Goal: Task Accomplishment & Management: Use online tool/utility

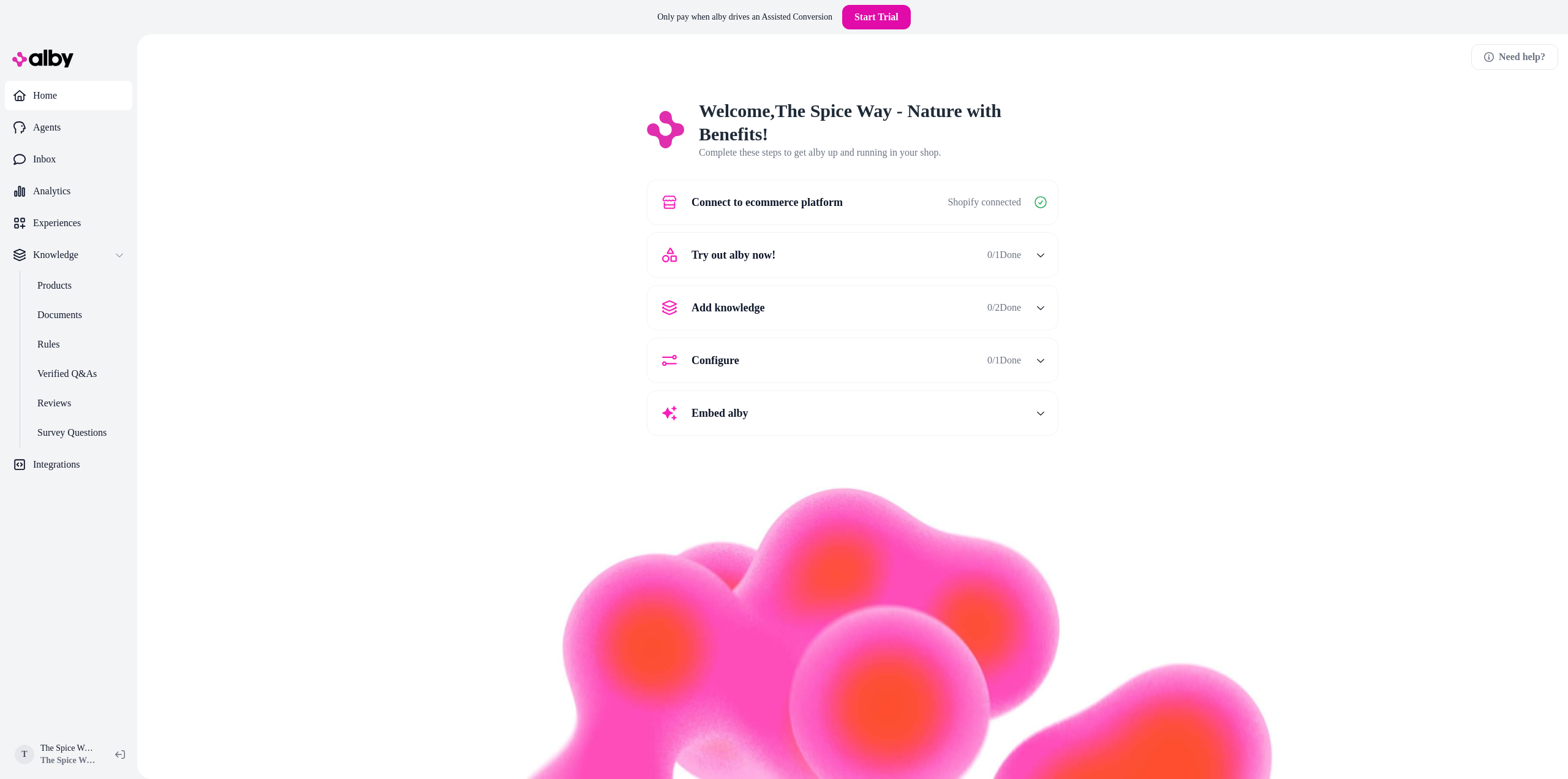
click at [868, 251] on div "Try out alby now! 0 / 1 Done" at bounding box center [838, 254] width 366 height 30
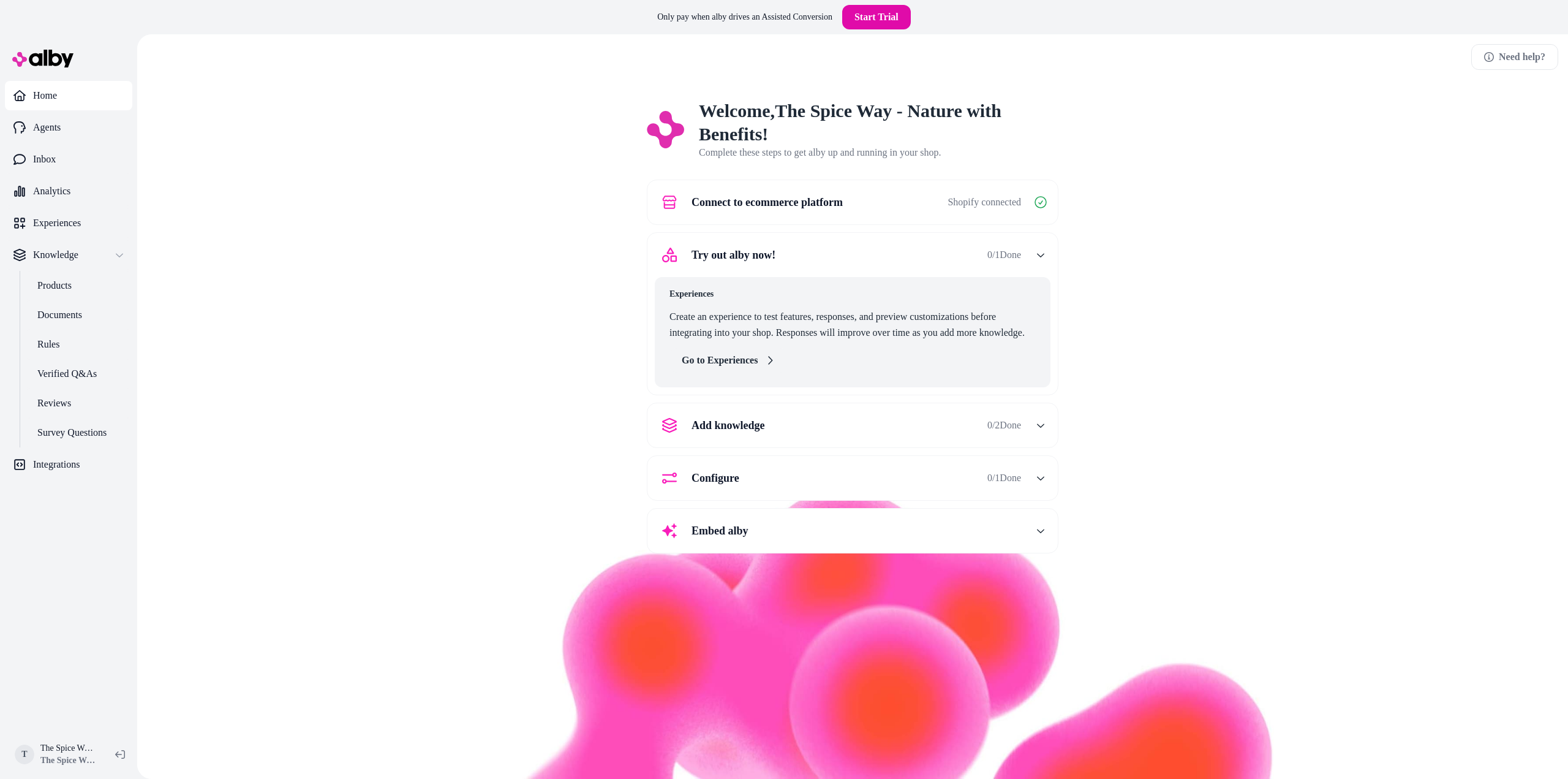
click at [748, 357] on link "Go to Experiences" at bounding box center [728, 360] width 117 height 25
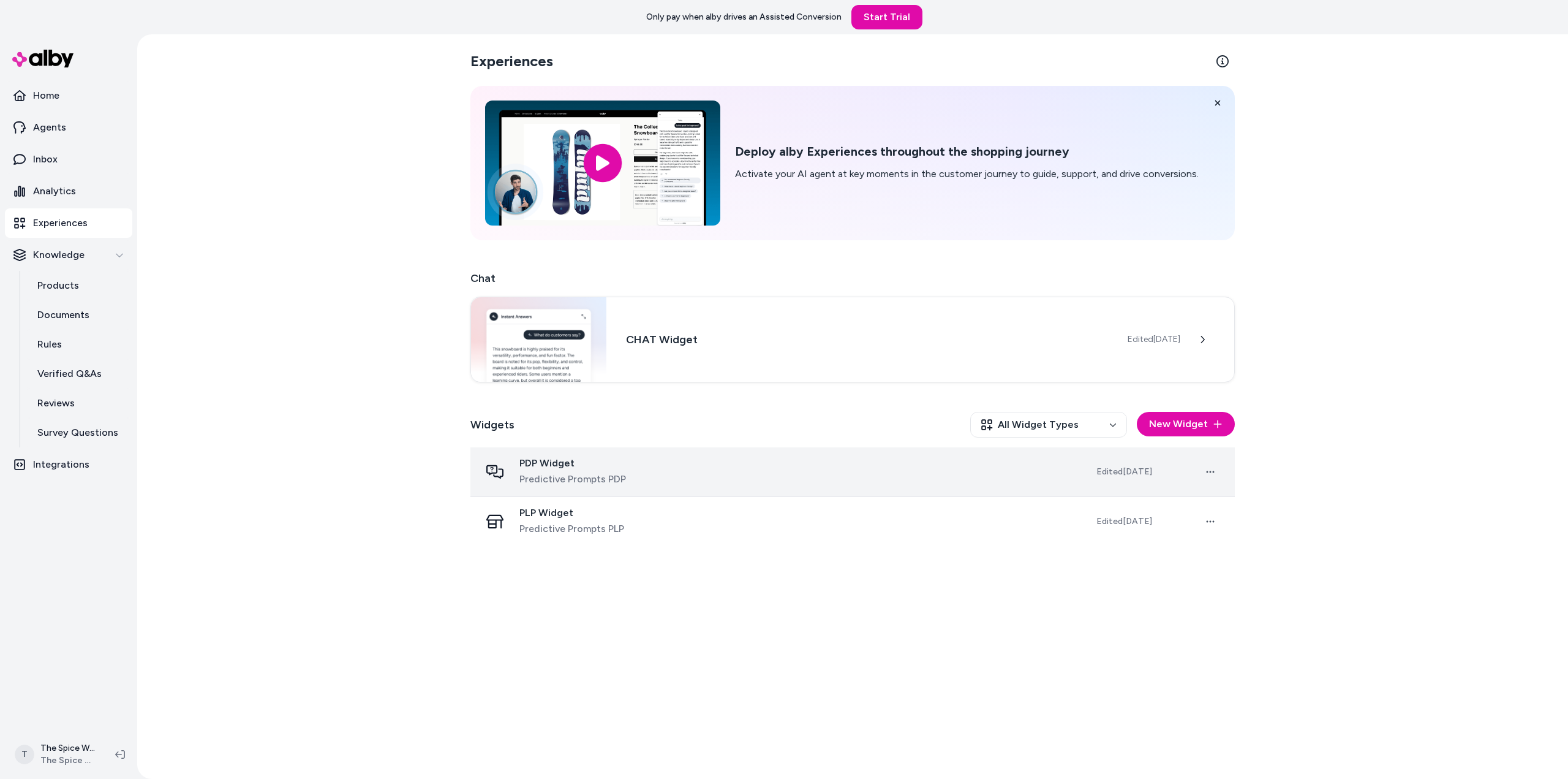
click at [688, 467] on div "PDP Widget Predictive Prompts PDP" at bounding box center [779, 471] width 596 height 30
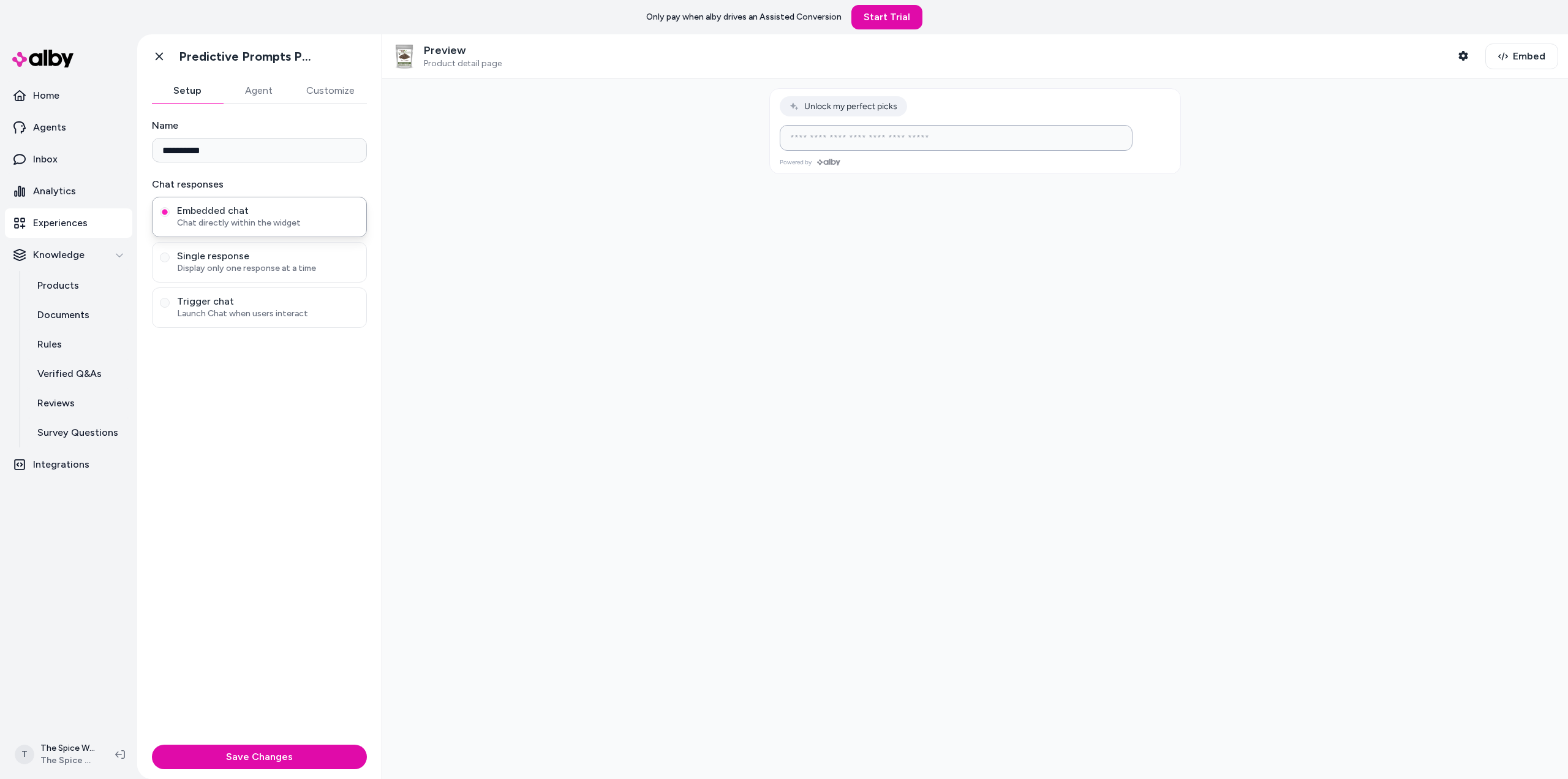
click at [887, 138] on input at bounding box center [944, 137] width 323 height 14
type input "**********"
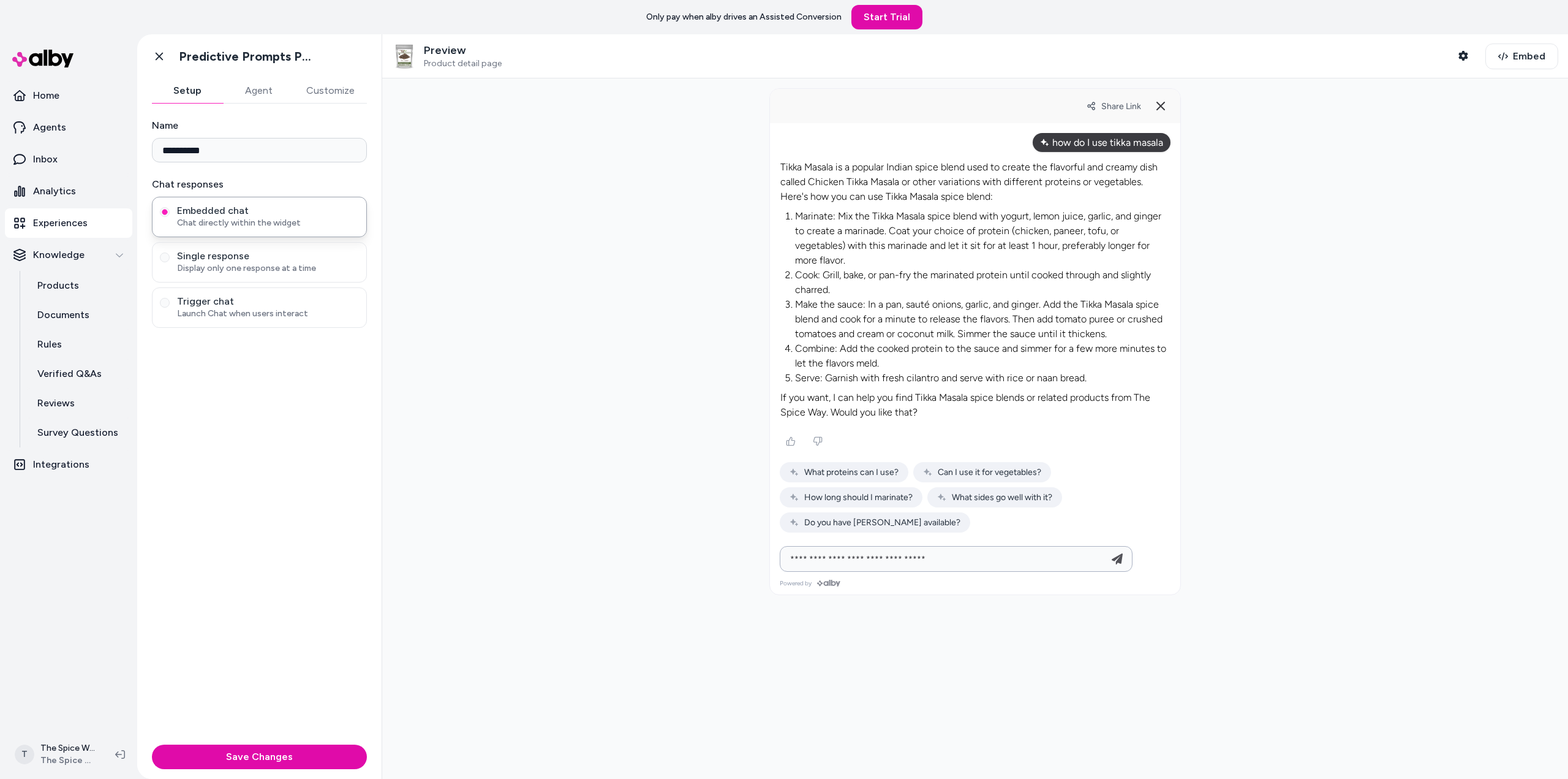
type input "**********"
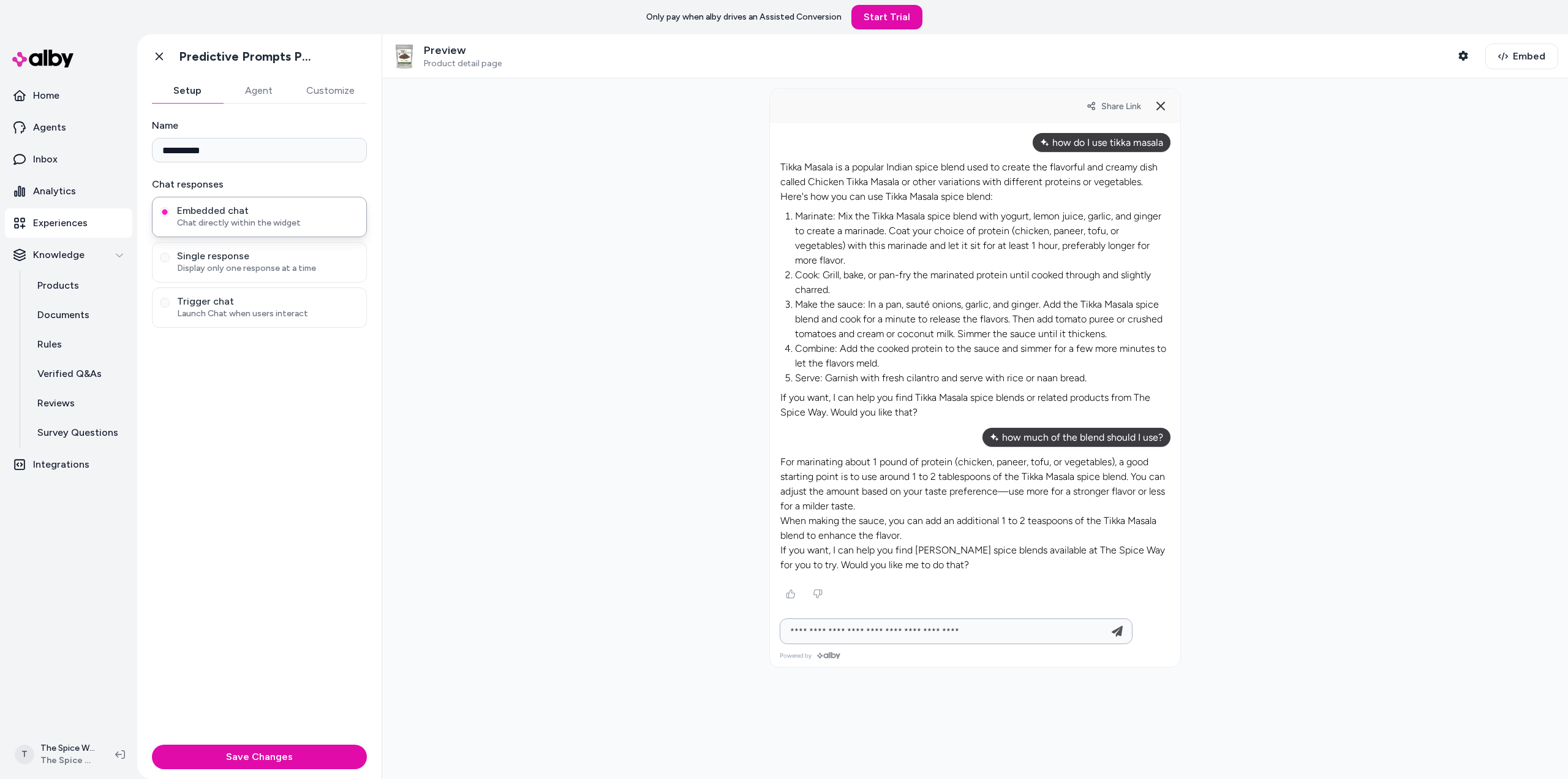
type input "**********"
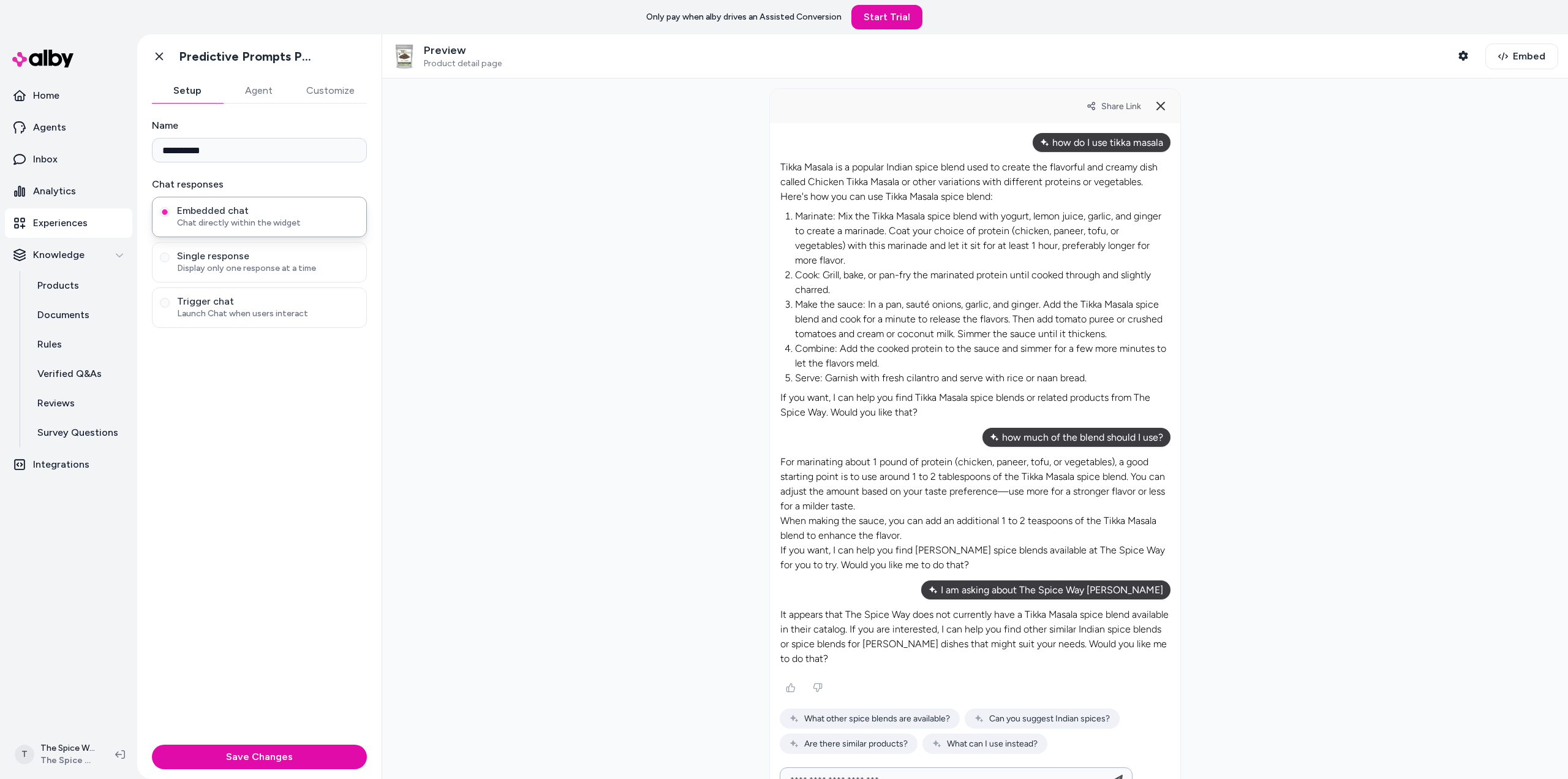
type input "**********"
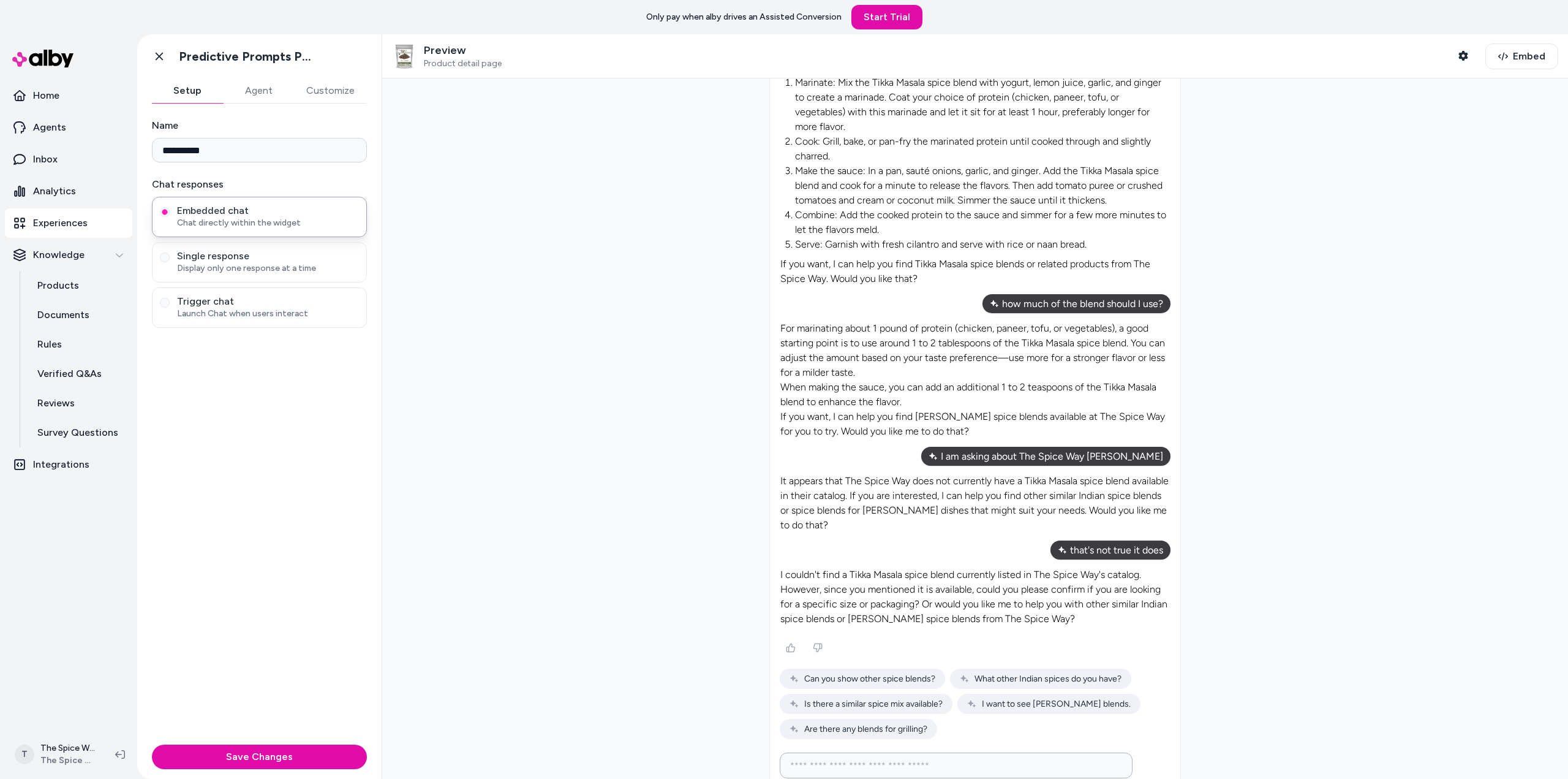
scroll to position [149, 0]
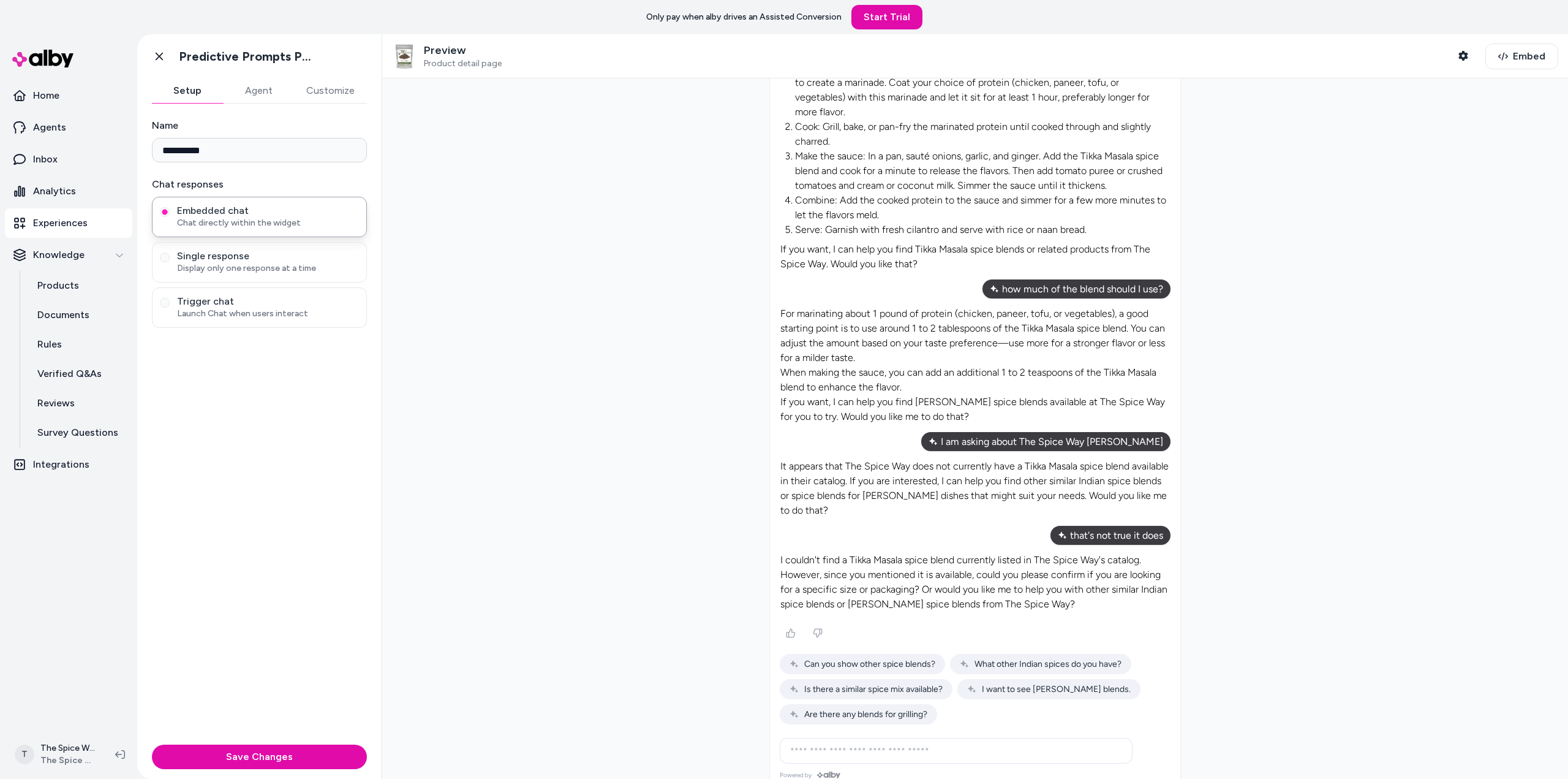
drag, startPoint x: 885, startPoint y: 744, endPoint x: 889, endPoint y: 733, distance: 11.7
click at [889, 738] on div "Ask any question about this product" at bounding box center [956, 750] width 347 height 25
click at [889, 744] on input at bounding box center [944, 750] width 323 height 14
click at [887, 744] on input at bounding box center [944, 750] width 323 height 14
click at [880, 744] on input at bounding box center [944, 750] width 323 height 14
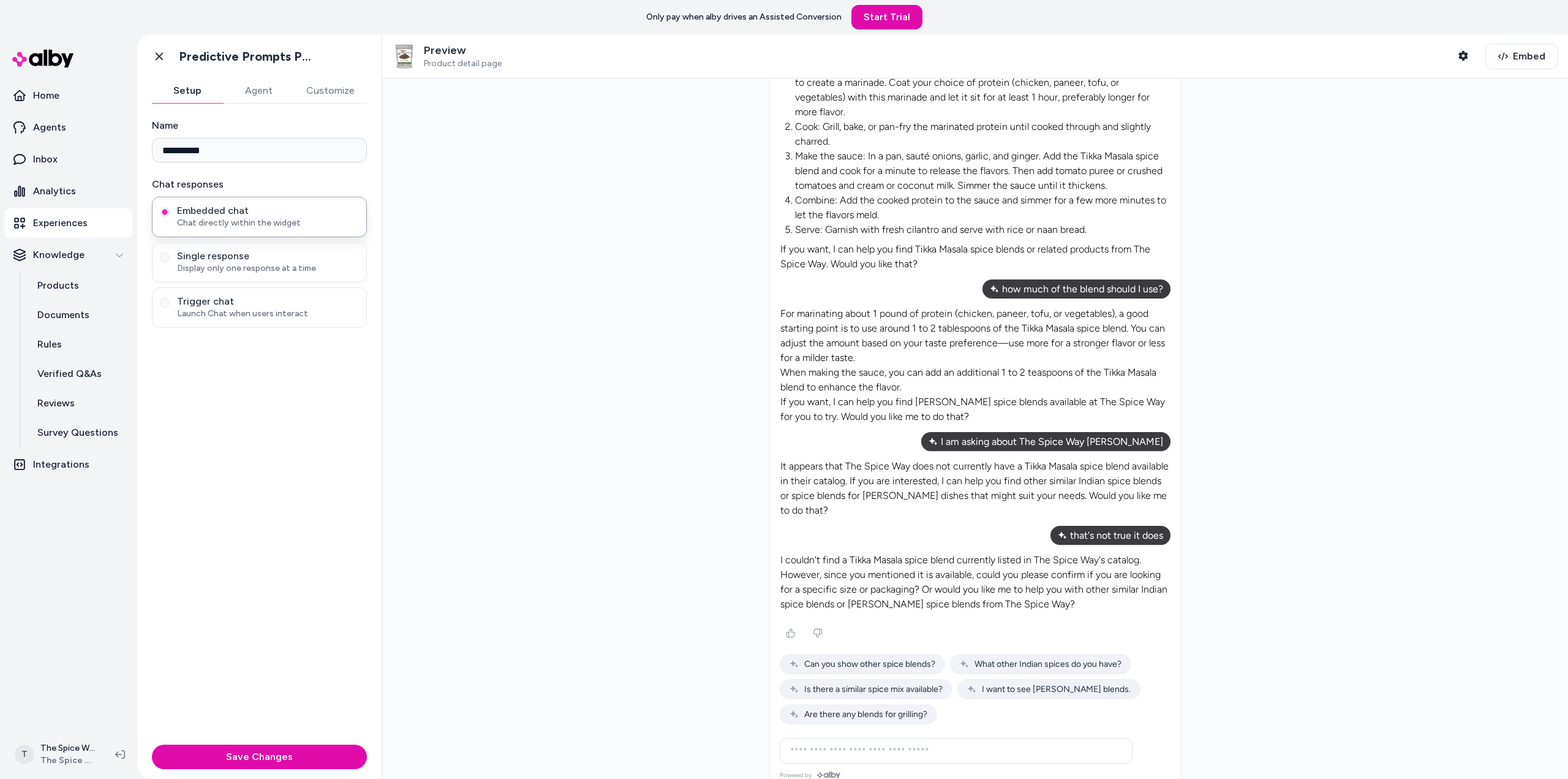
click at [902, 744] on input at bounding box center [944, 750] width 323 height 14
paste input "**********"
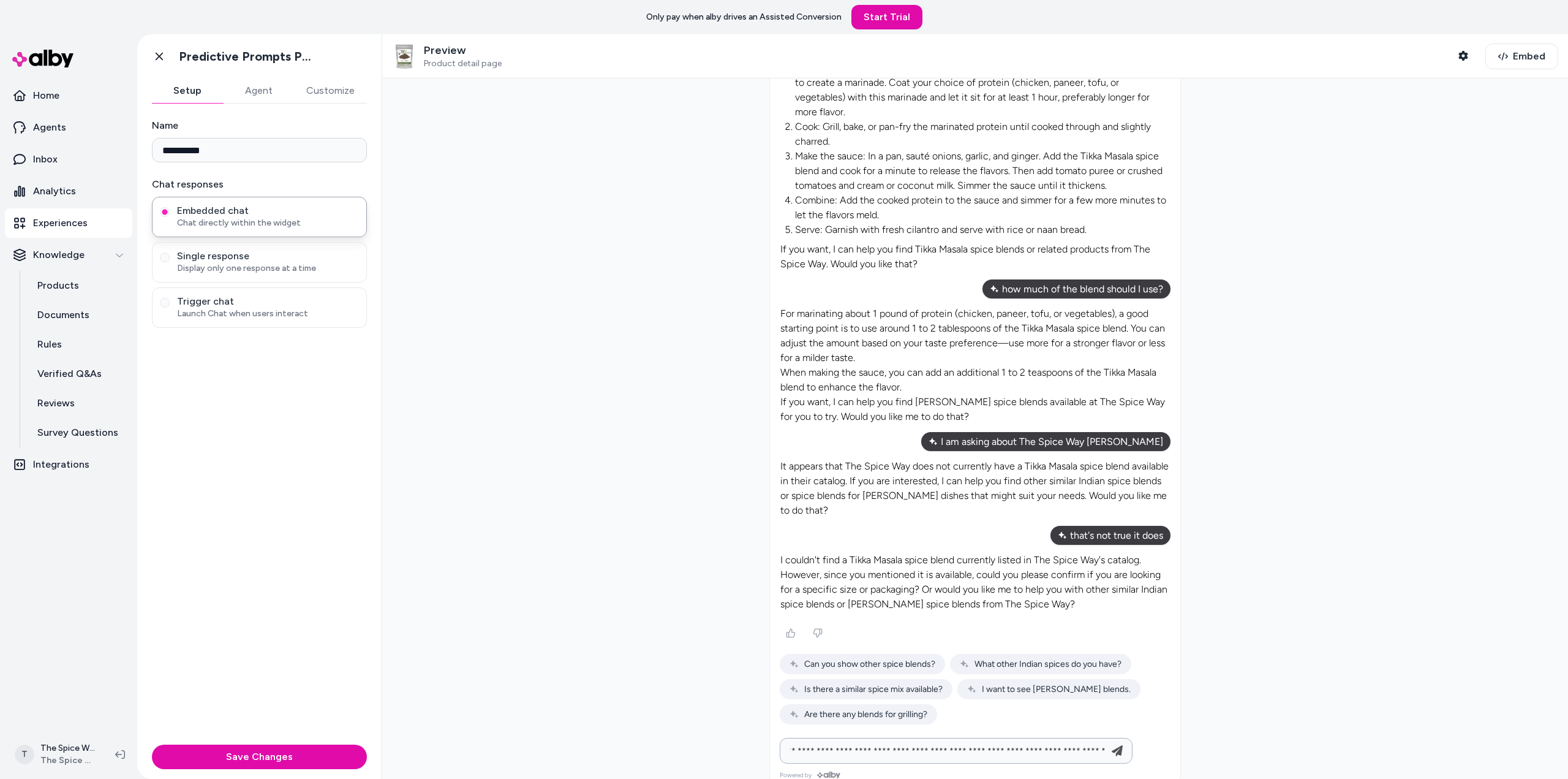
click at [902, 744] on input "**********" at bounding box center [944, 750] width 323 height 14
type input "**********"
click at [1115, 744] on icon "Send message" at bounding box center [1116, 750] width 14 height 14
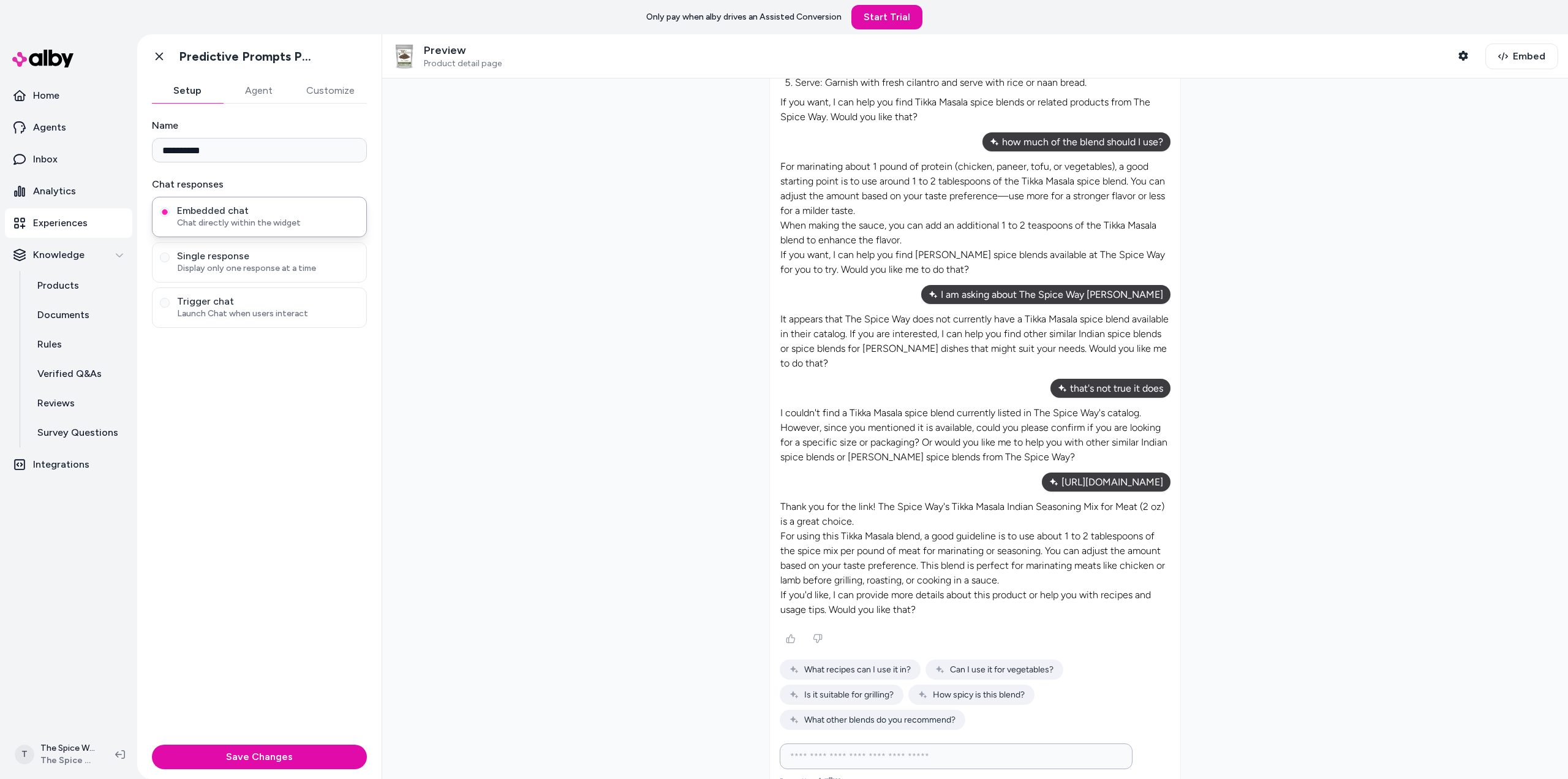
scroll to position [313, 0]
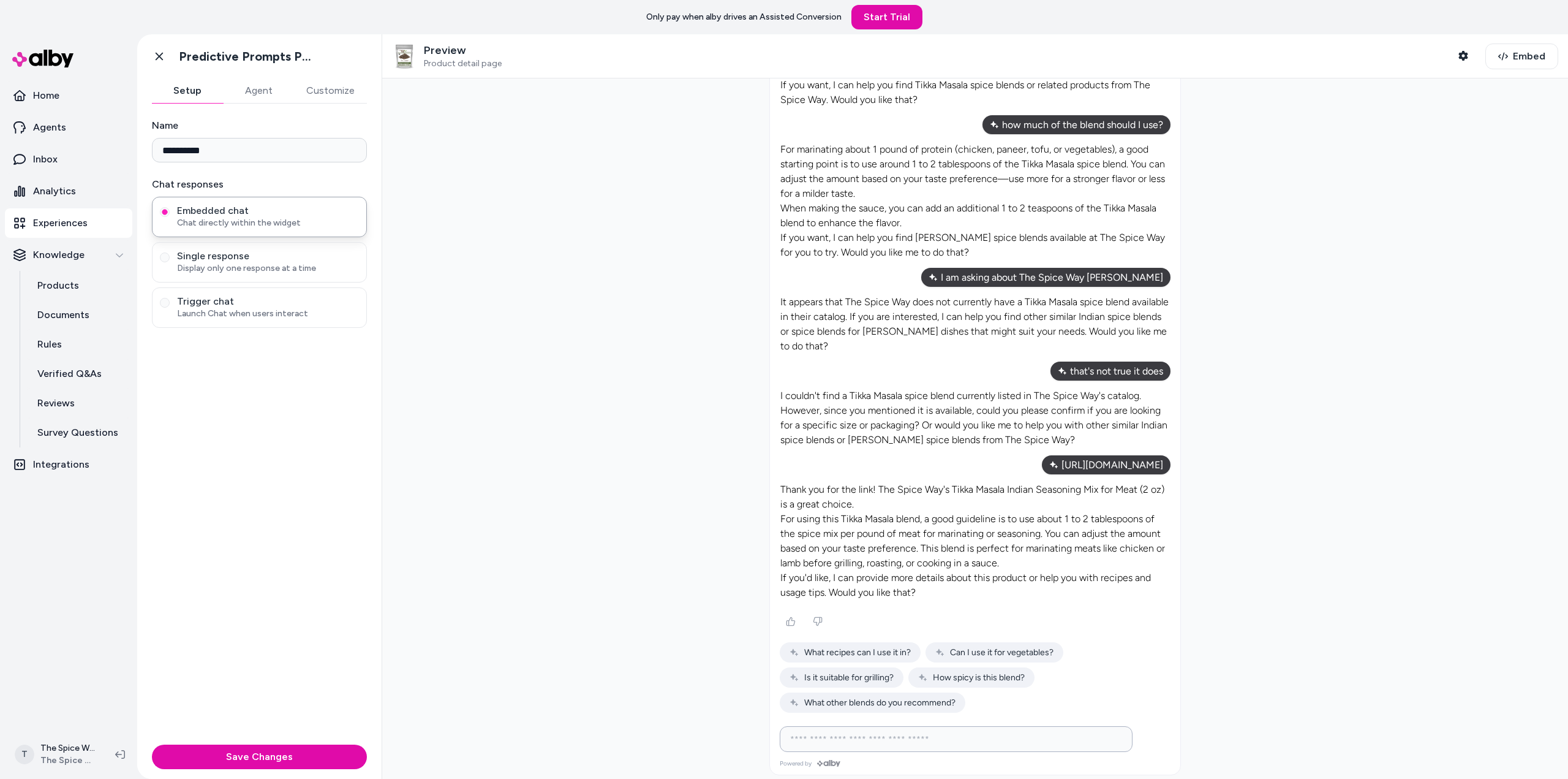
click at [997, 733] on input at bounding box center [944, 738] width 323 height 14
click at [975, 732] on input at bounding box center [944, 738] width 323 height 14
click at [967, 733] on input at bounding box center [944, 738] width 323 height 14
click at [919, 732] on input at bounding box center [944, 738] width 323 height 14
click at [1094, 735] on span at bounding box center [1099, 740] width 10 height 10
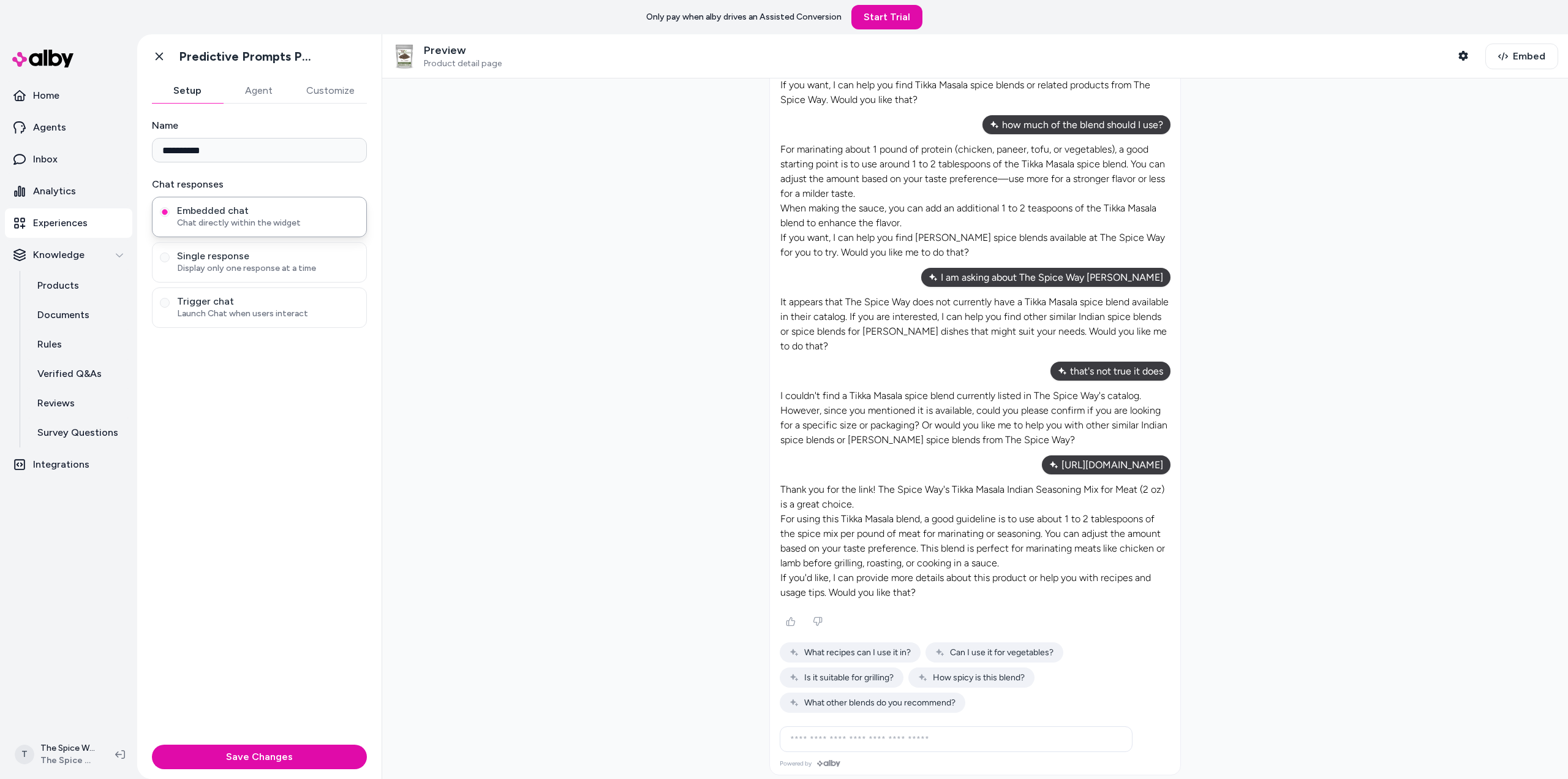
click at [1094, 735] on span at bounding box center [1099, 740] width 10 height 10
drag, startPoint x: 1093, startPoint y: 733, endPoint x: 1057, endPoint y: 727, distance: 36.5
click at [1057, 732] on input at bounding box center [944, 738] width 323 height 14
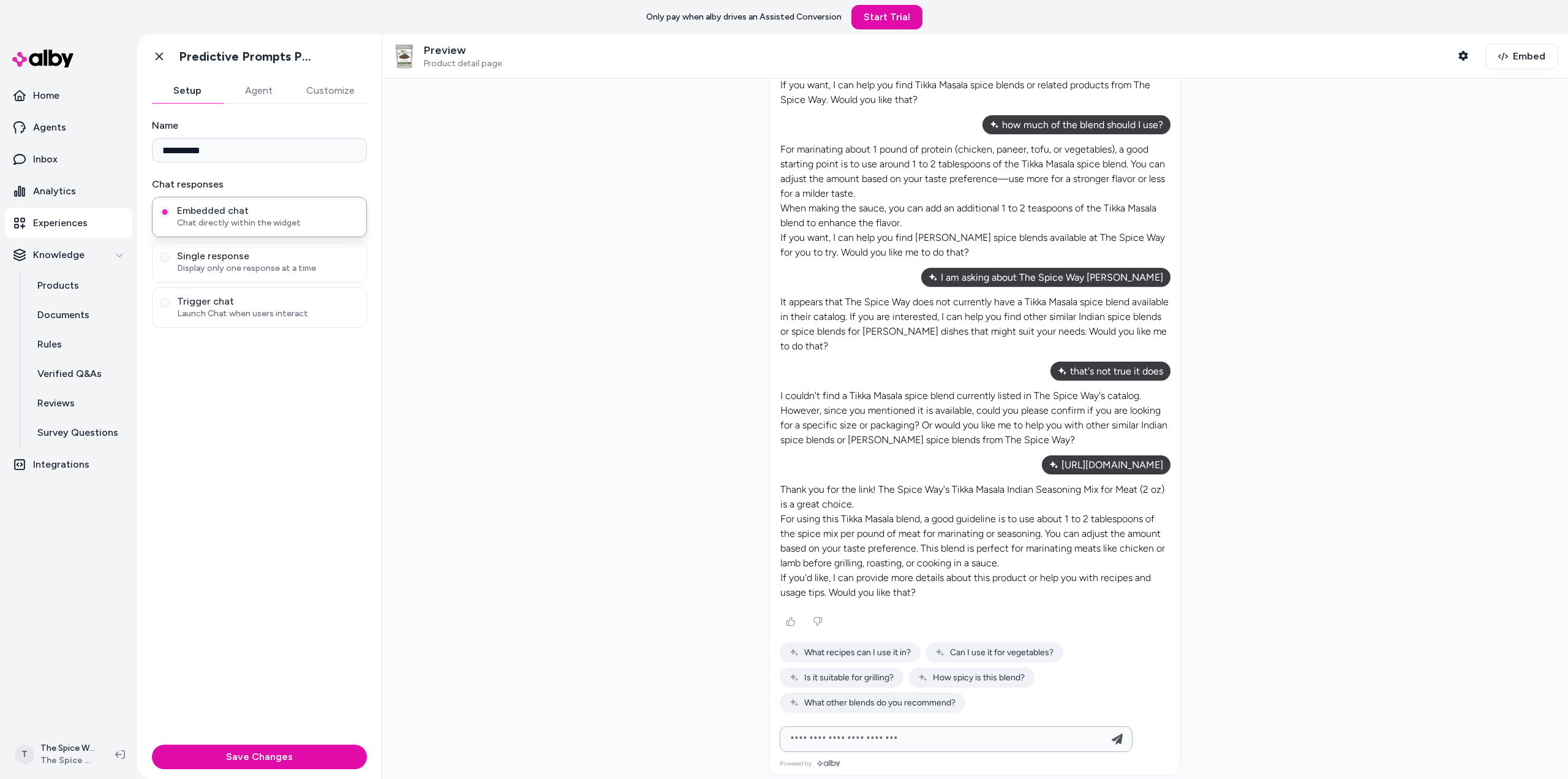
type input "**********"
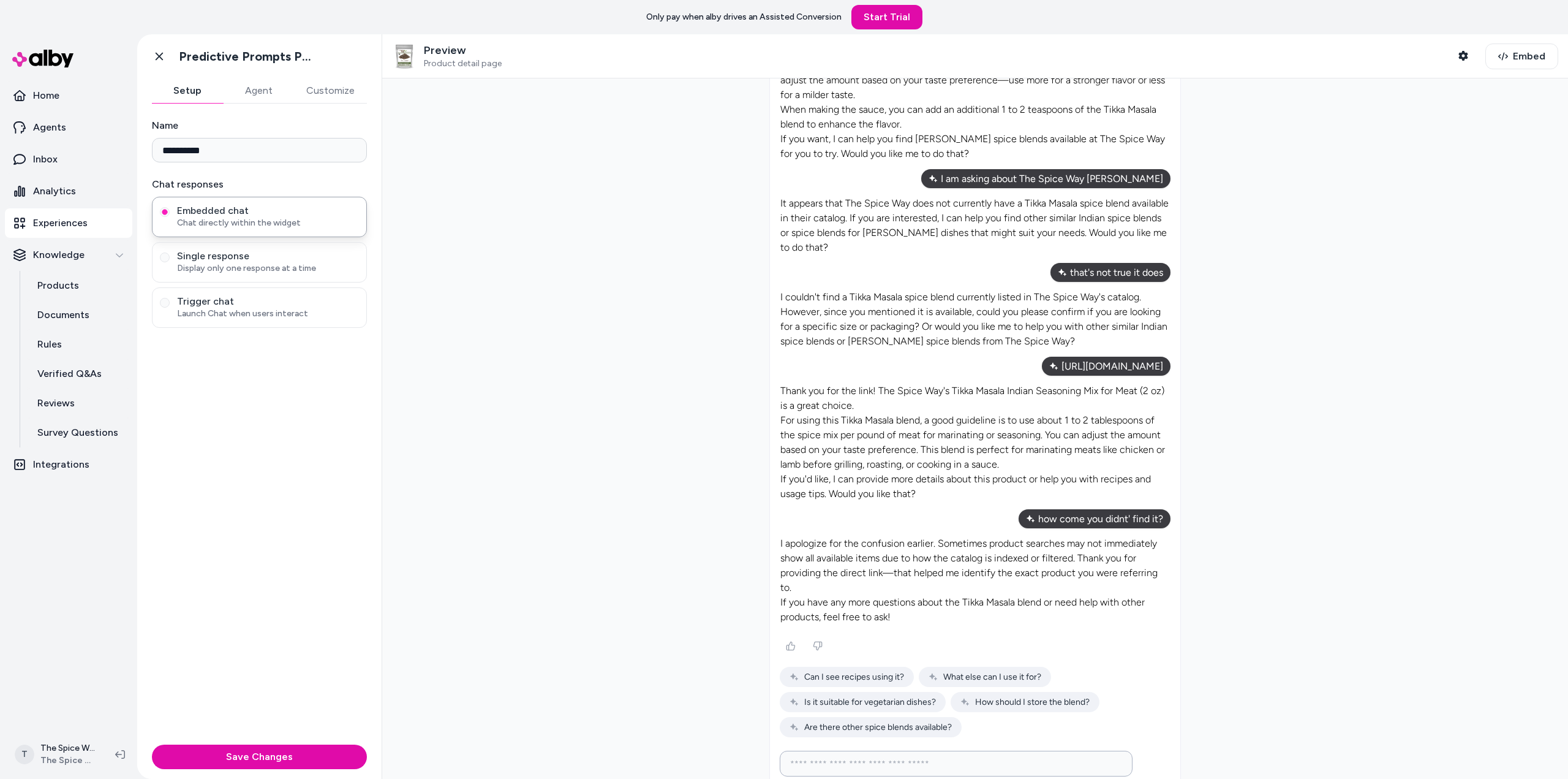
scroll to position [421, 0]
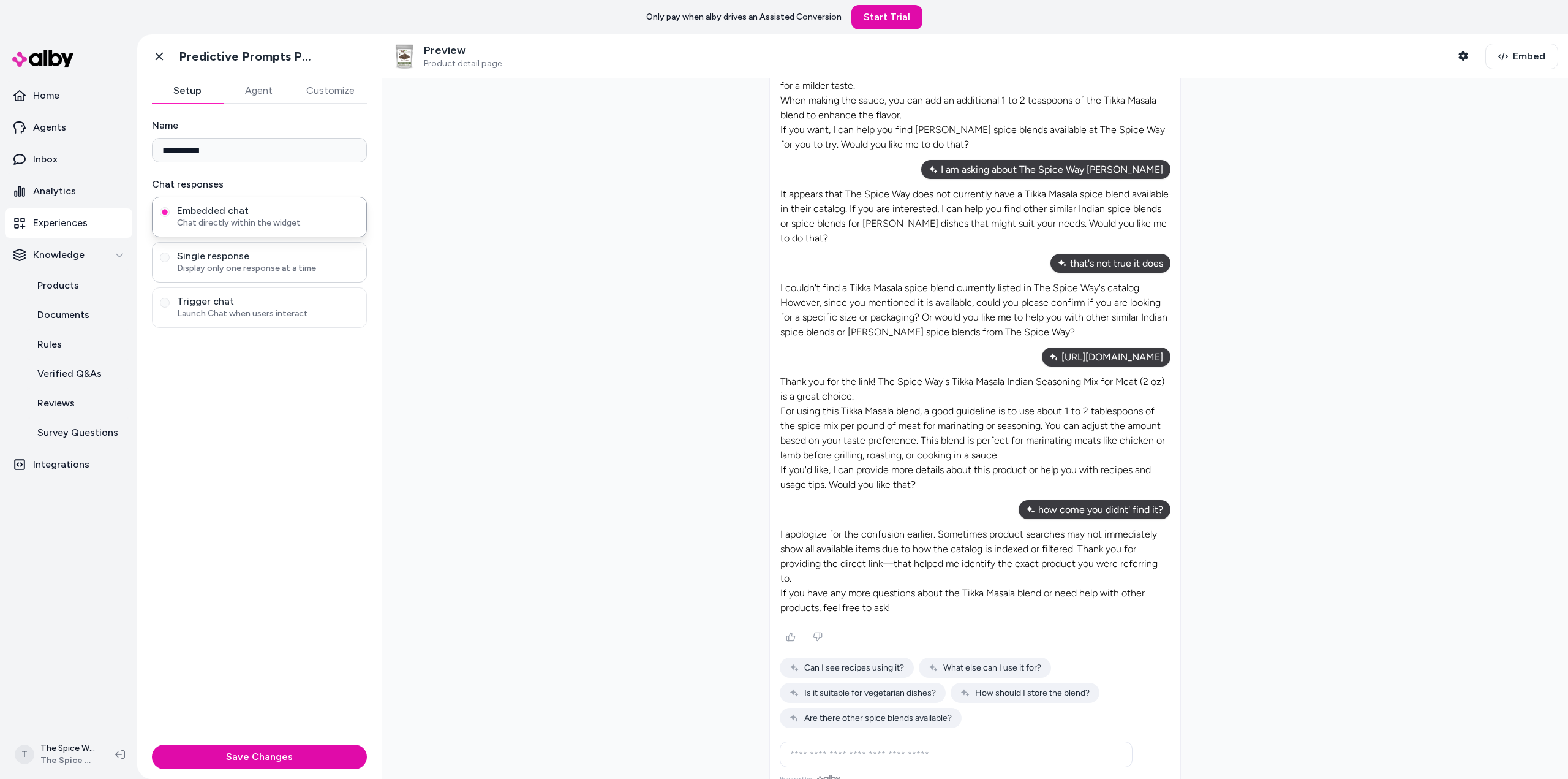
click at [320, 248] on div "Single response Display only one response at a time" at bounding box center [259, 262] width 215 height 41
click at [240, 259] on span "Single response" at bounding box center [268, 256] width 182 height 13
click at [170, 259] on button "Single response Display only one response at a time" at bounding box center [165, 258] width 10 height 10
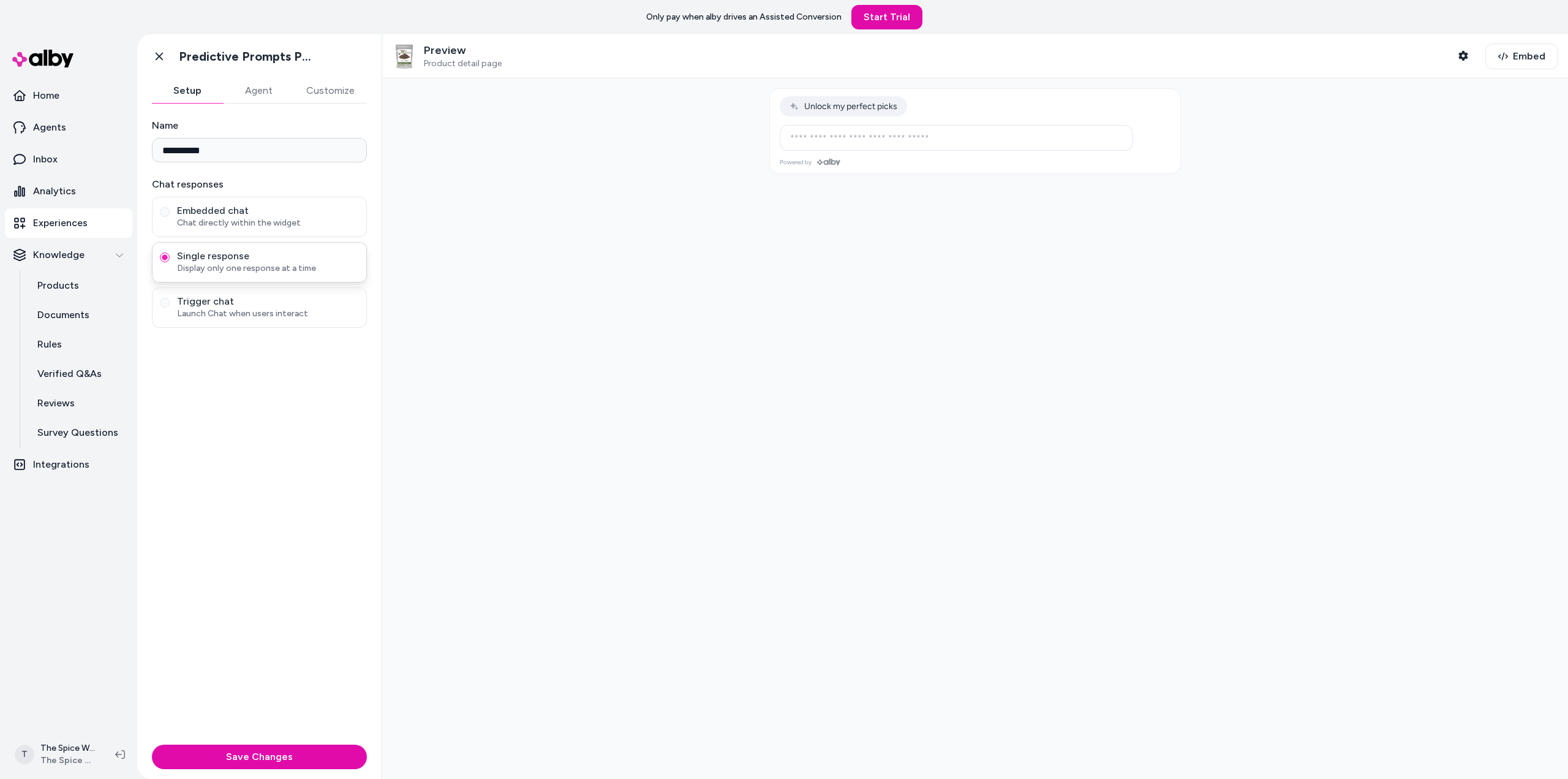
scroll to position [0, 0]
click at [855, 164] on input at bounding box center [944, 162] width 323 height 14
type input "**********"
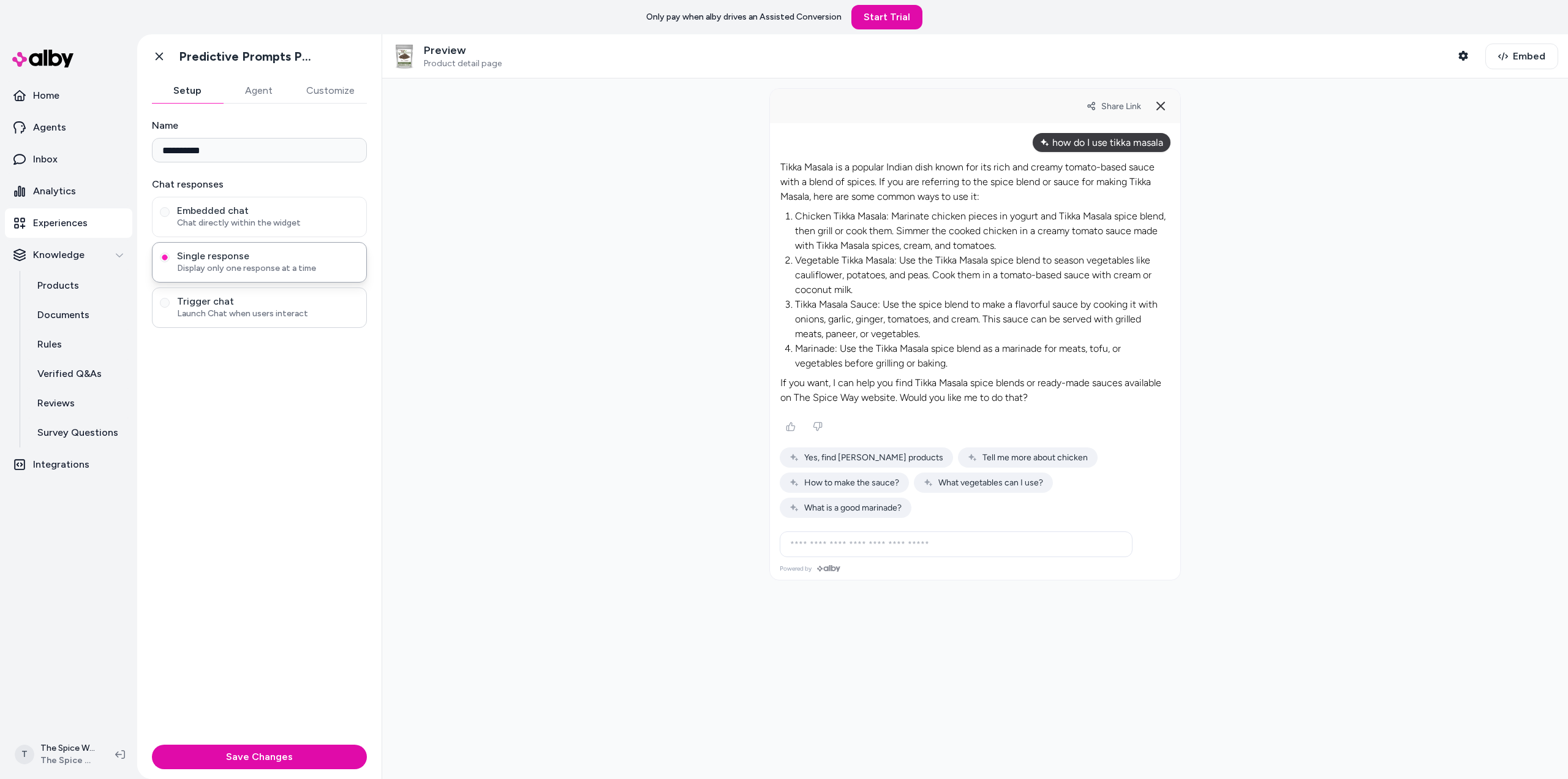
click at [279, 315] on span "Launch Chat when users interact" at bounding box center [268, 313] width 182 height 13
click at [170, 308] on button "Trigger chat Launch Chat when users interact" at bounding box center [165, 302] width 10 height 10
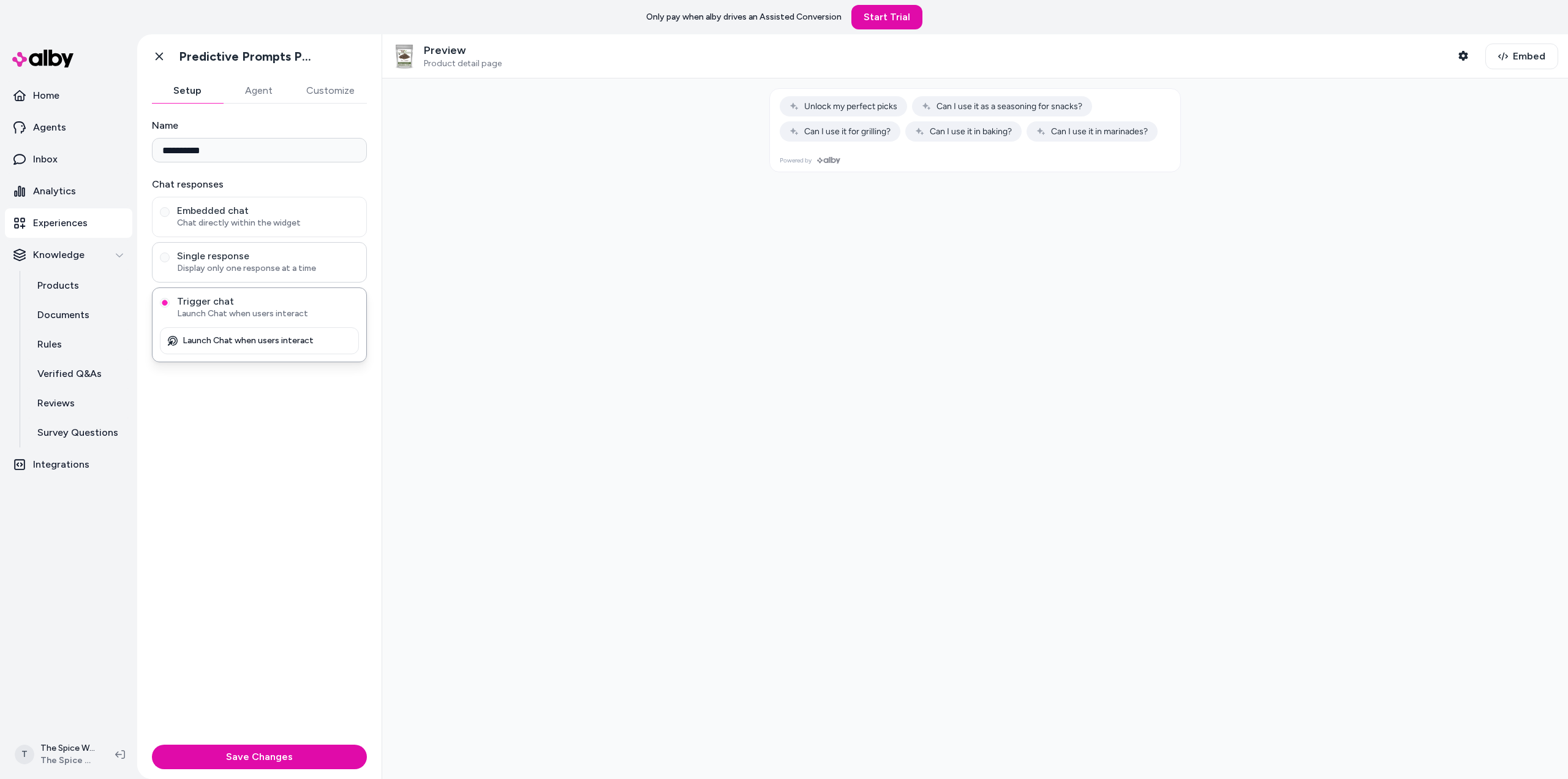
click at [236, 260] on span "Single response" at bounding box center [268, 256] width 182 height 13
click at [170, 260] on button "Single response Display only one response at a time" at bounding box center [165, 258] width 10 height 10
click at [253, 218] on span "Chat directly within the widget" at bounding box center [268, 223] width 182 height 13
click at [170, 217] on button "Embedded chat Chat directly within the widget" at bounding box center [165, 212] width 10 height 10
click at [253, 246] on div "Single response Display only one response at a time" at bounding box center [259, 262] width 215 height 41
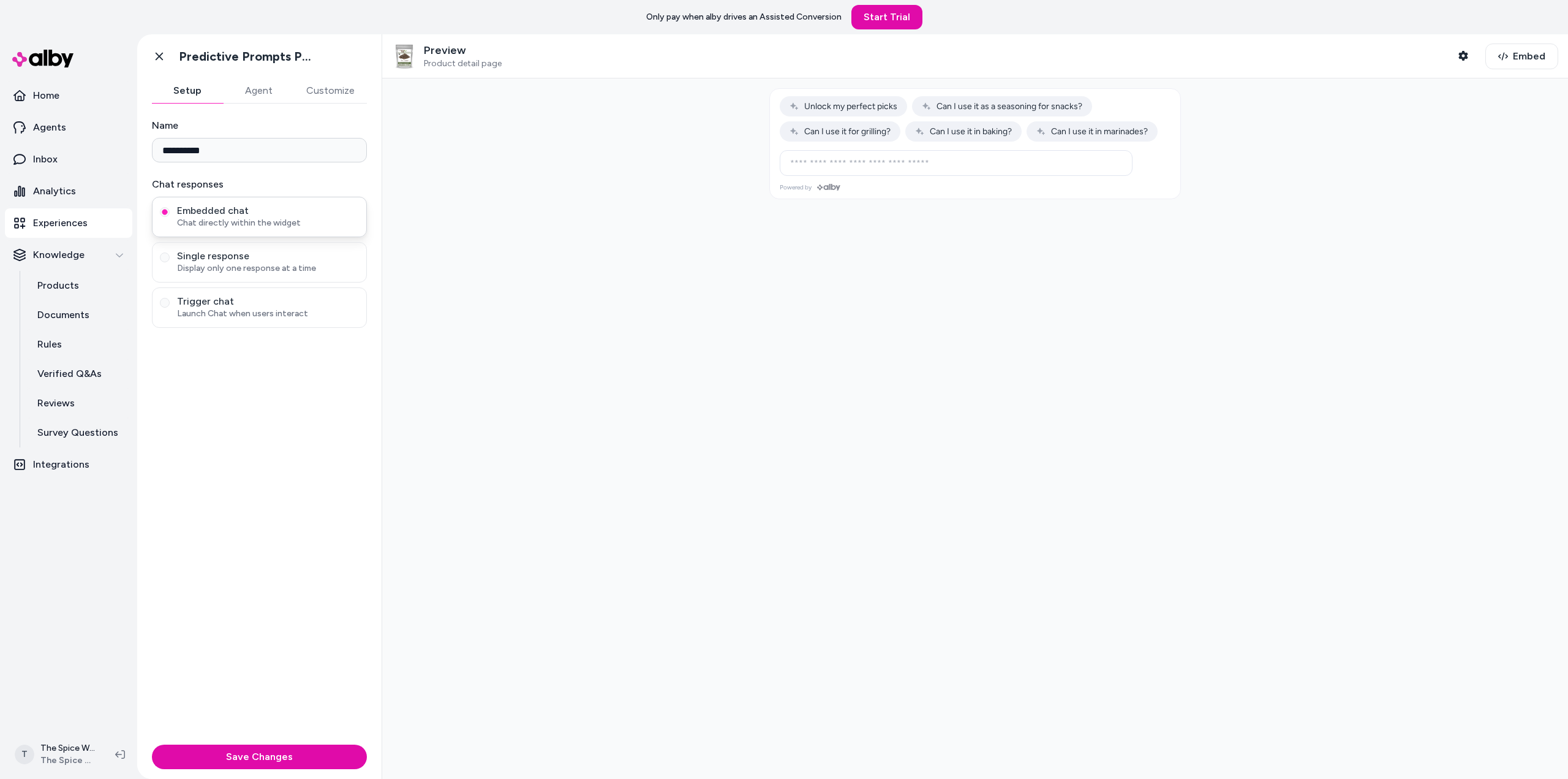
click at [269, 204] on span "Embedded chat" at bounding box center [268, 210] width 182 height 13
click at [170, 207] on button "Embedded chat Chat directly within the widget" at bounding box center [165, 212] width 10 height 10
click at [65, 225] on p "Experiences" at bounding box center [60, 222] width 55 height 14
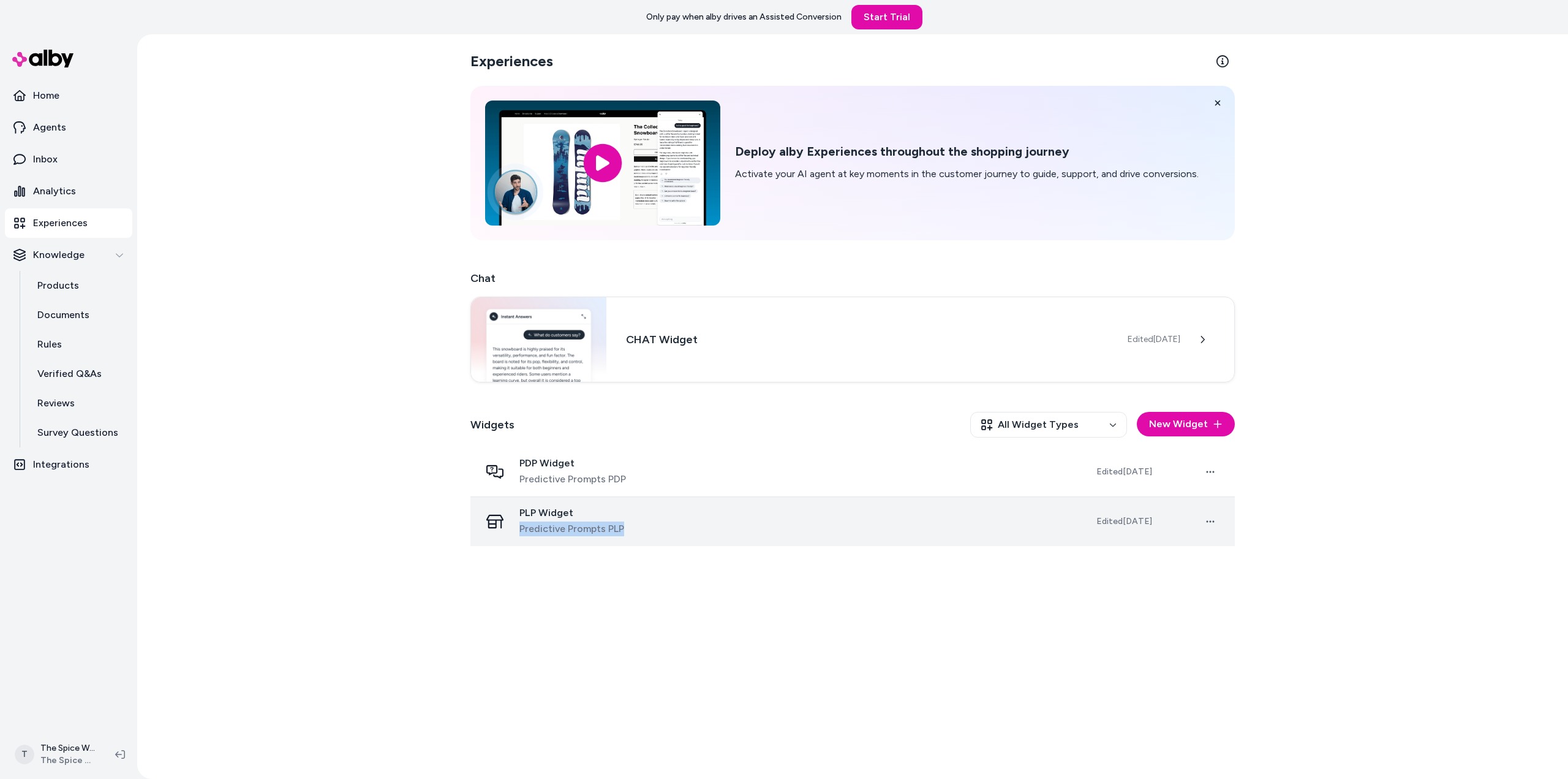
click at [650, 519] on div "PLP Widget Predictive Prompts PLP" at bounding box center [779, 521] width 596 height 30
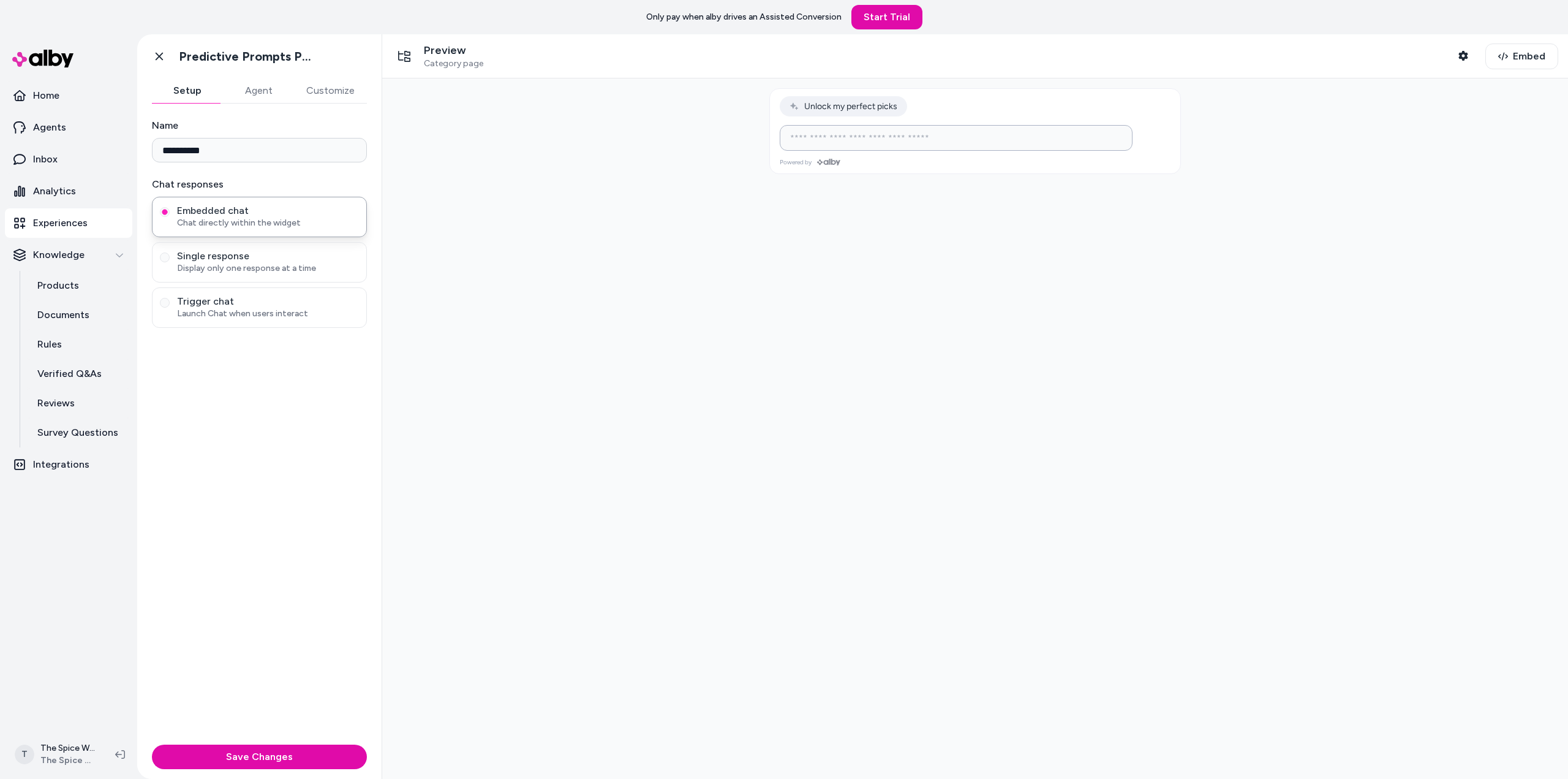
click at [926, 138] on input at bounding box center [944, 137] width 323 height 14
type input "**********"
click at [1116, 139] on icon "Send message" at bounding box center [1116, 138] width 11 height 11
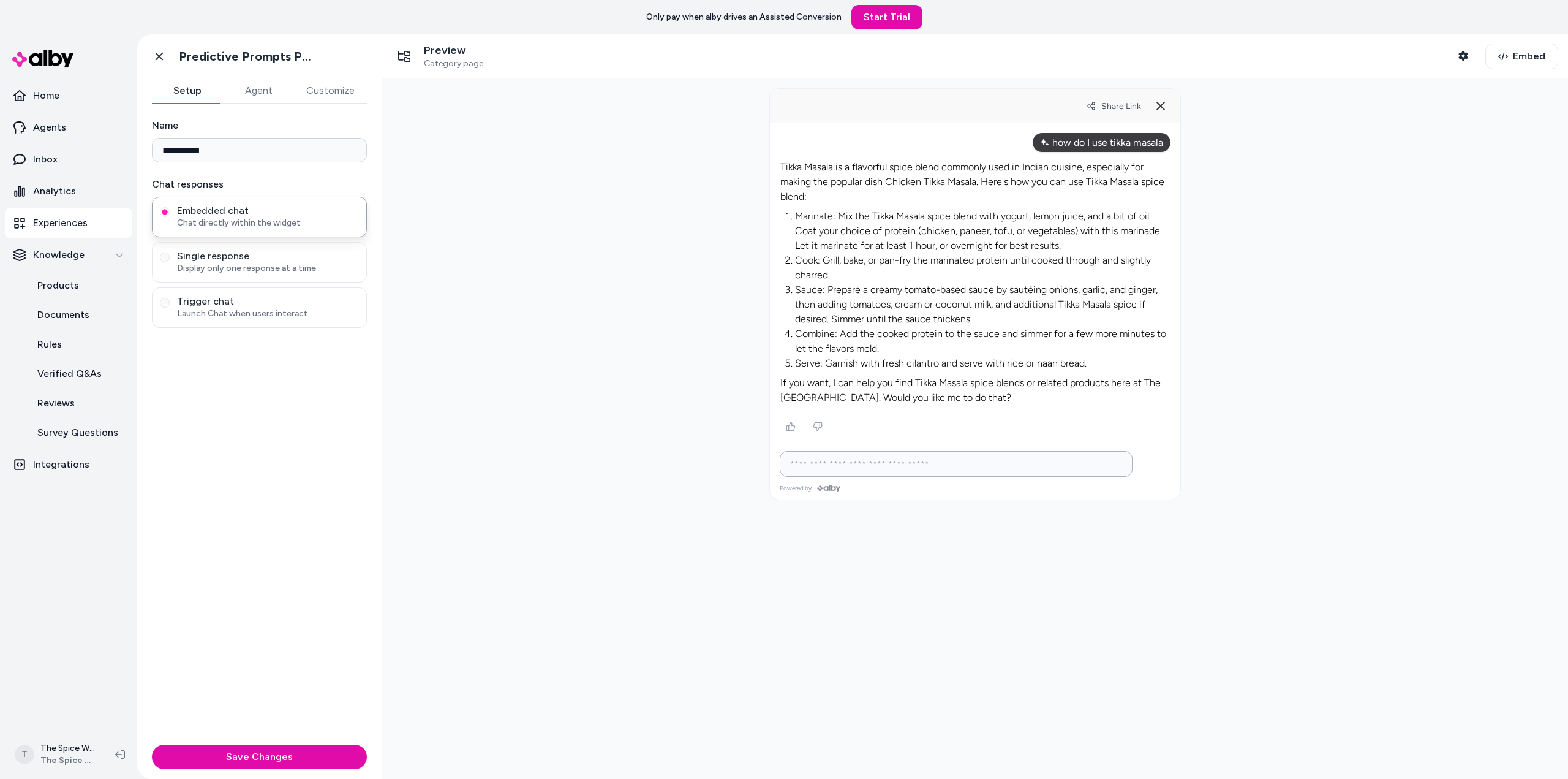
click at [982, 462] on input at bounding box center [944, 463] width 323 height 14
click at [974, 463] on div "Ask any question about this product" at bounding box center [975, 303] width 410 height 361
type input "***"
click at [88, 227] on link "Experiences" at bounding box center [68, 223] width 128 height 30
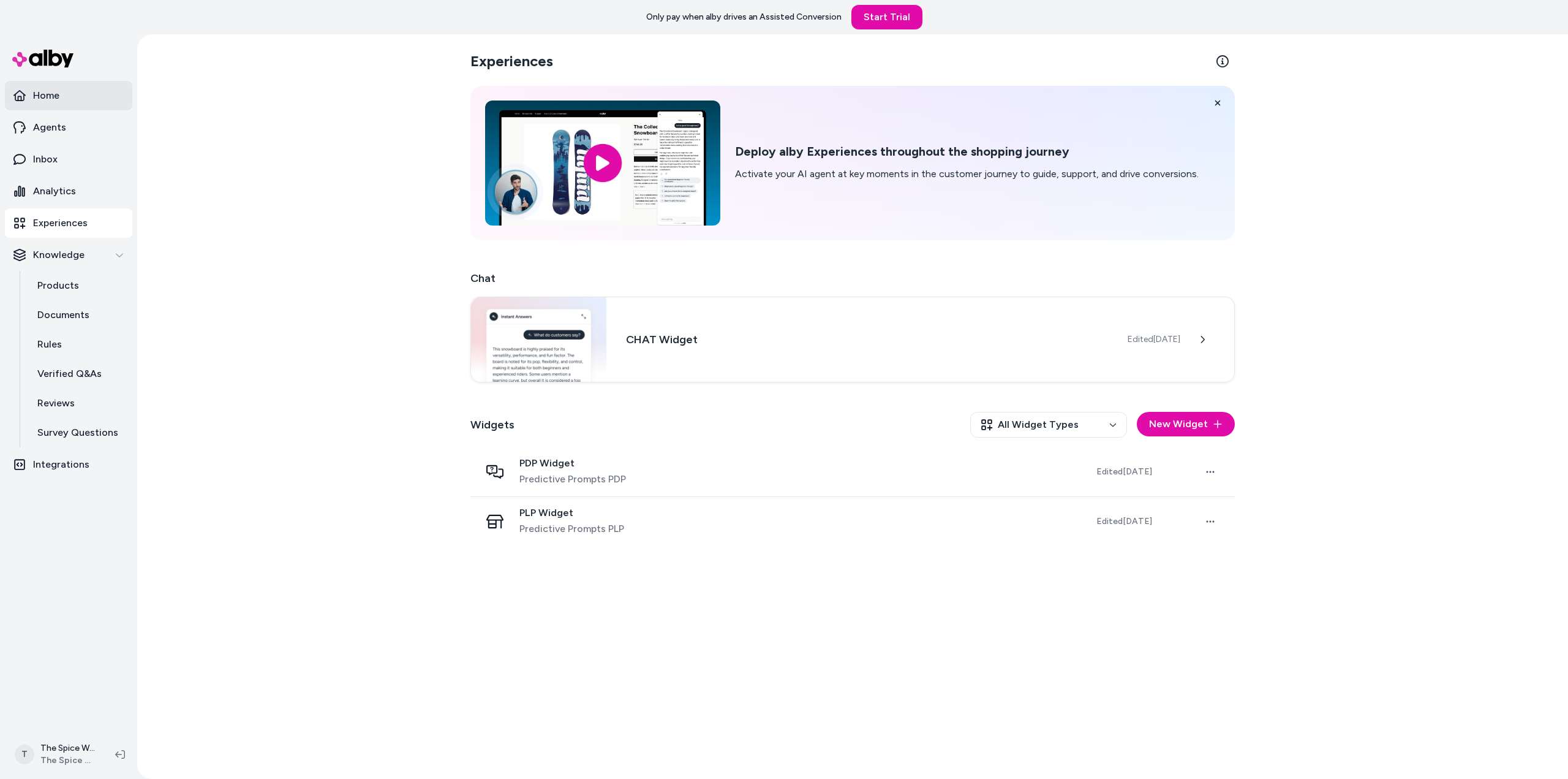
click at [73, 97] on link "Home" at bounding box center [68, 95] width 128 height 30
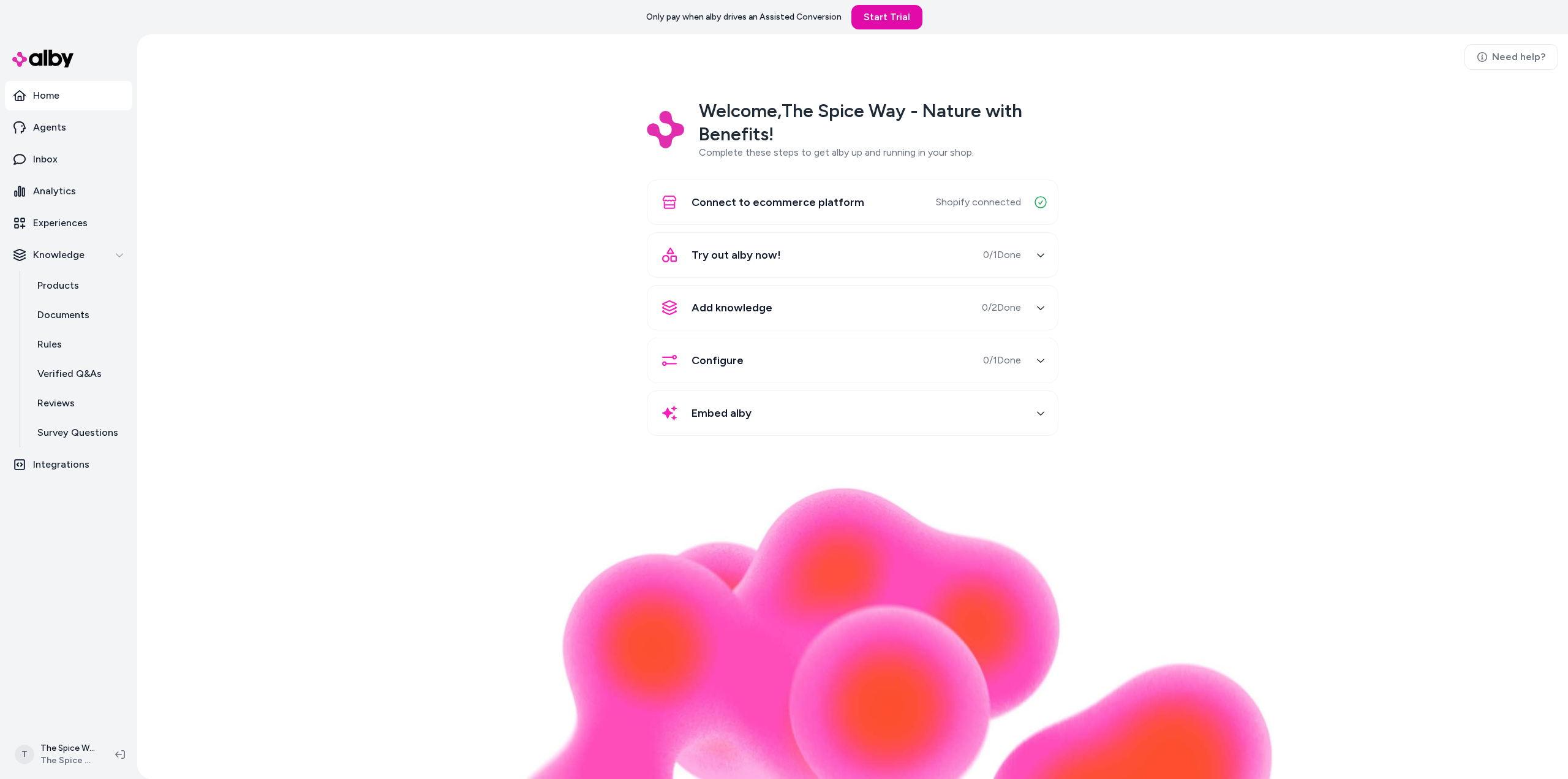
click at [1032, 255] on div "button" at bounding box center [1040, 254] width 19 height 19
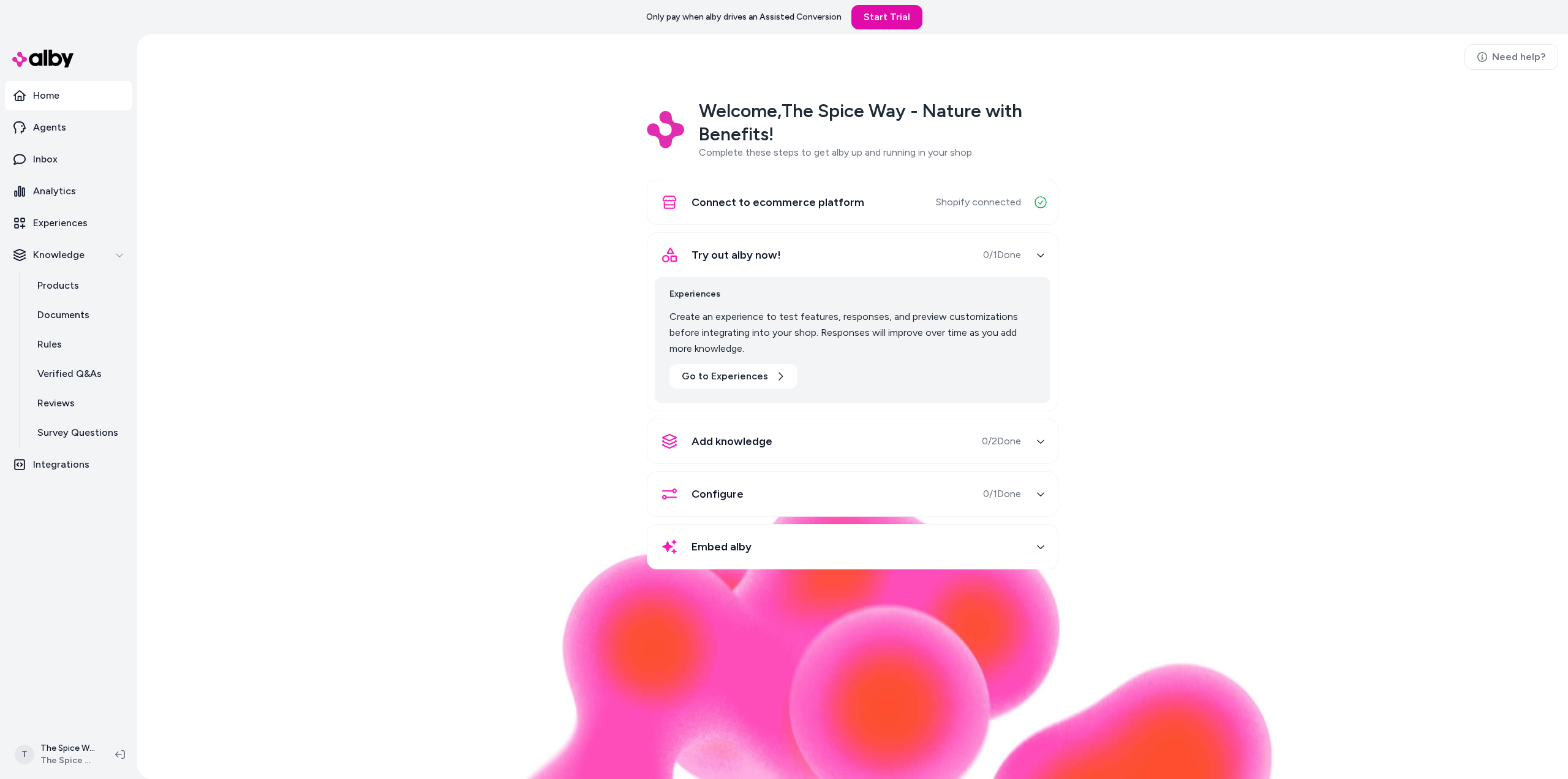
click at [729, 441] on span "Add knowledge" at bounding box center [732, 441] width 81 height 17
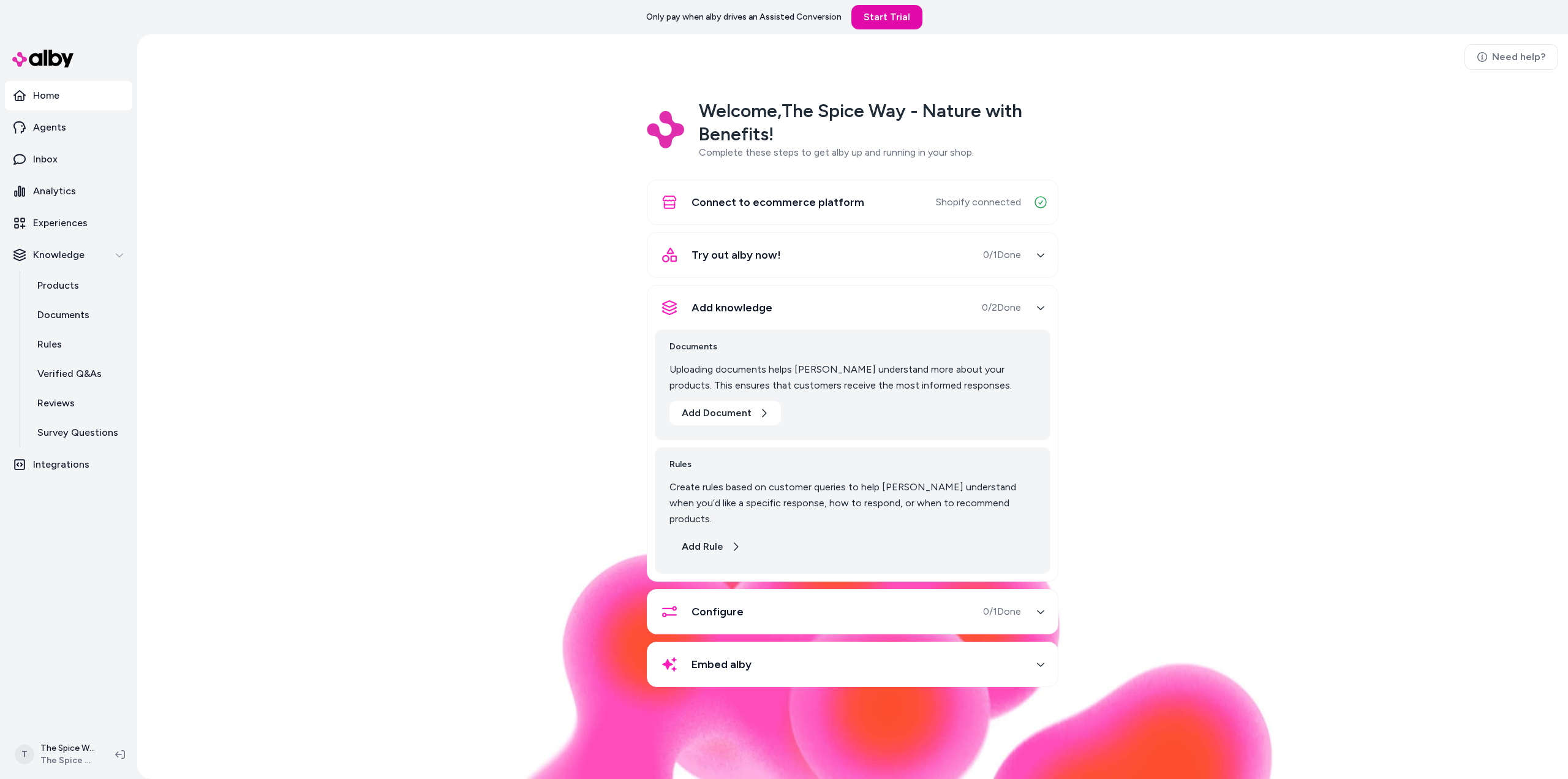
click at [725, 534] on button "Add Rule" at bounding box center [711, 546] width 84 height 25
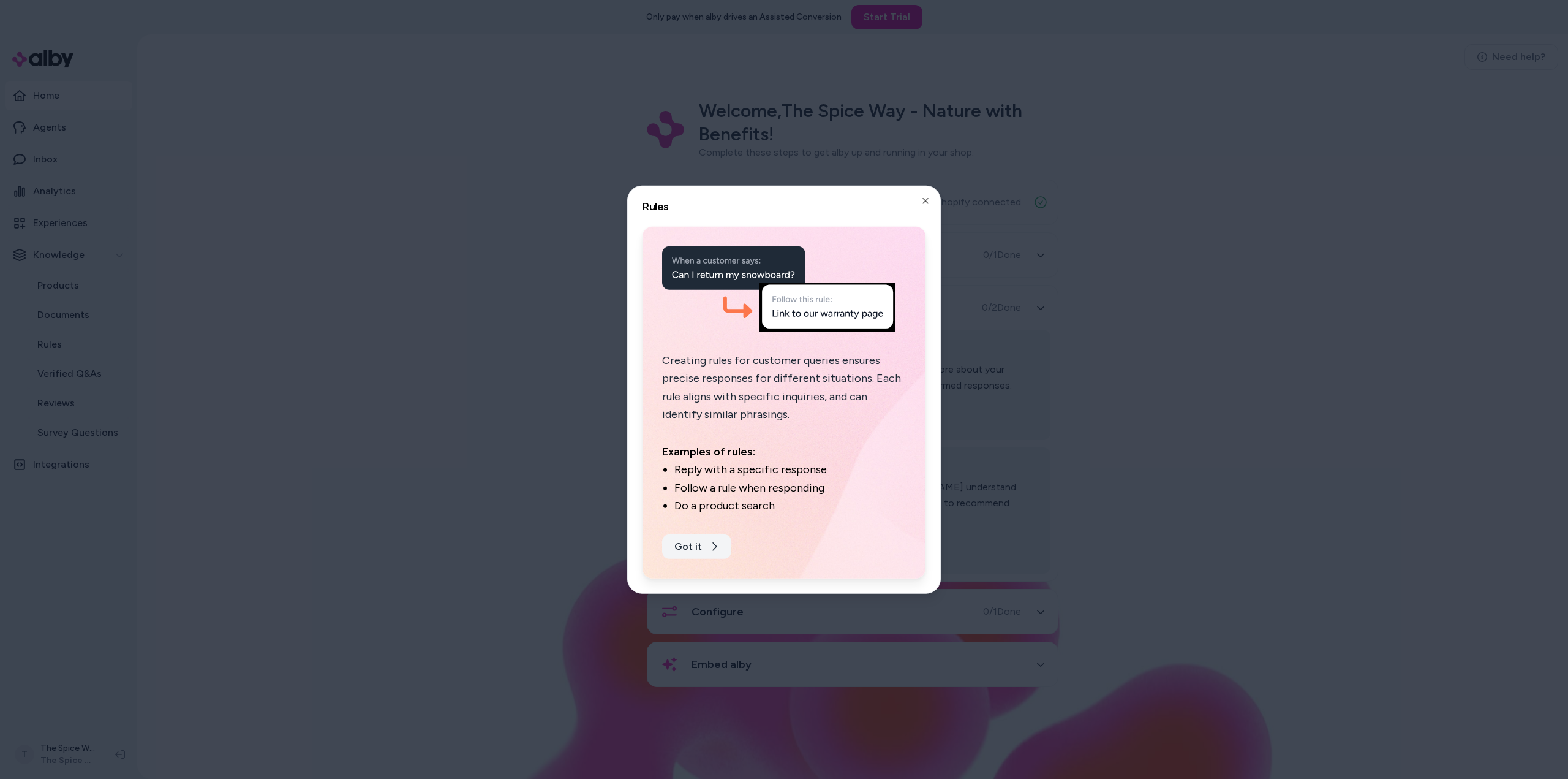
click at [703, 546] on button "Got it" at bounding box center [697, 546] width 69 height 25
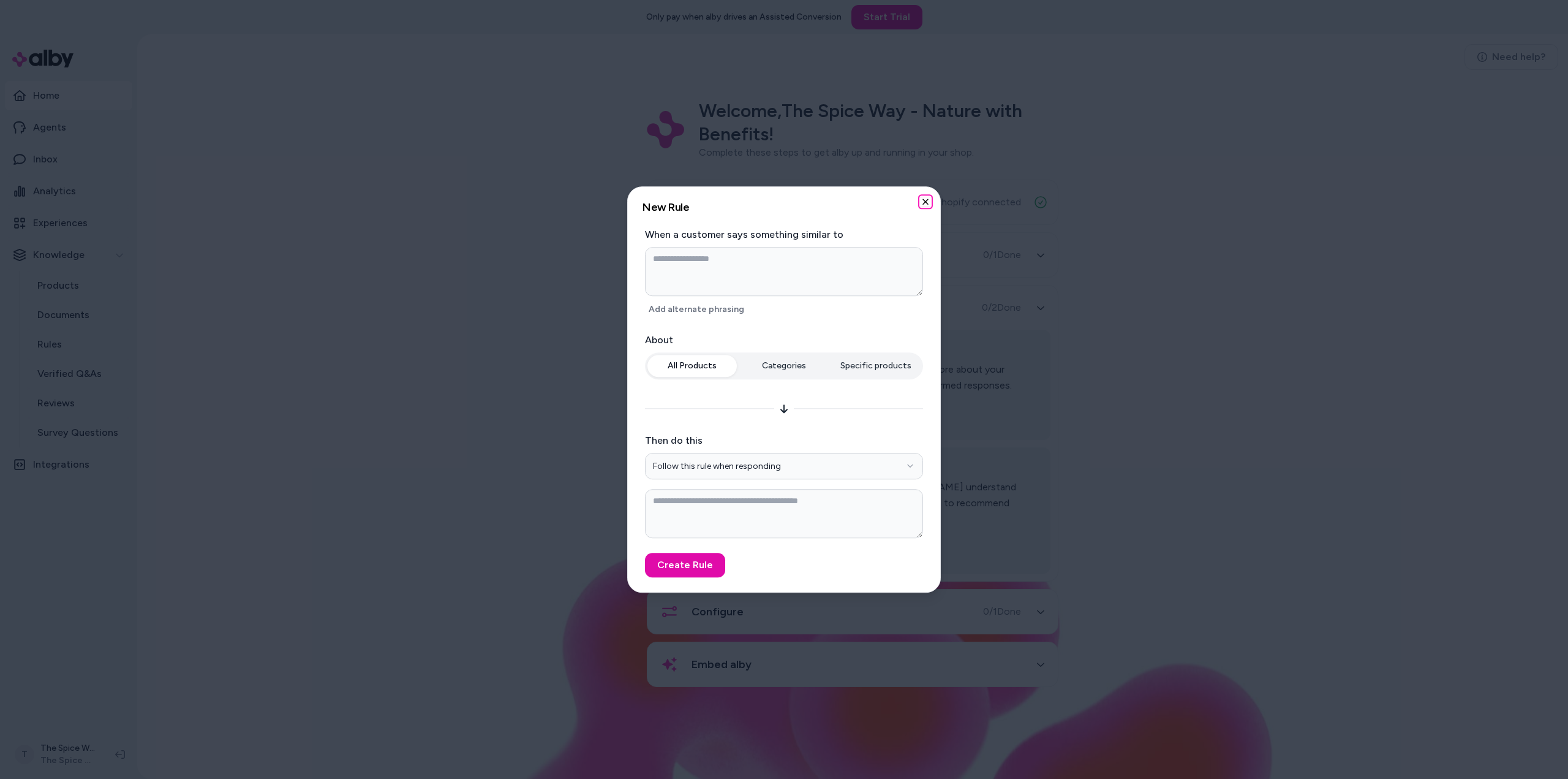
click at [925, 199] on icon "button" at bounding box center [925, 202] width 10 height 10
type textarea "*"
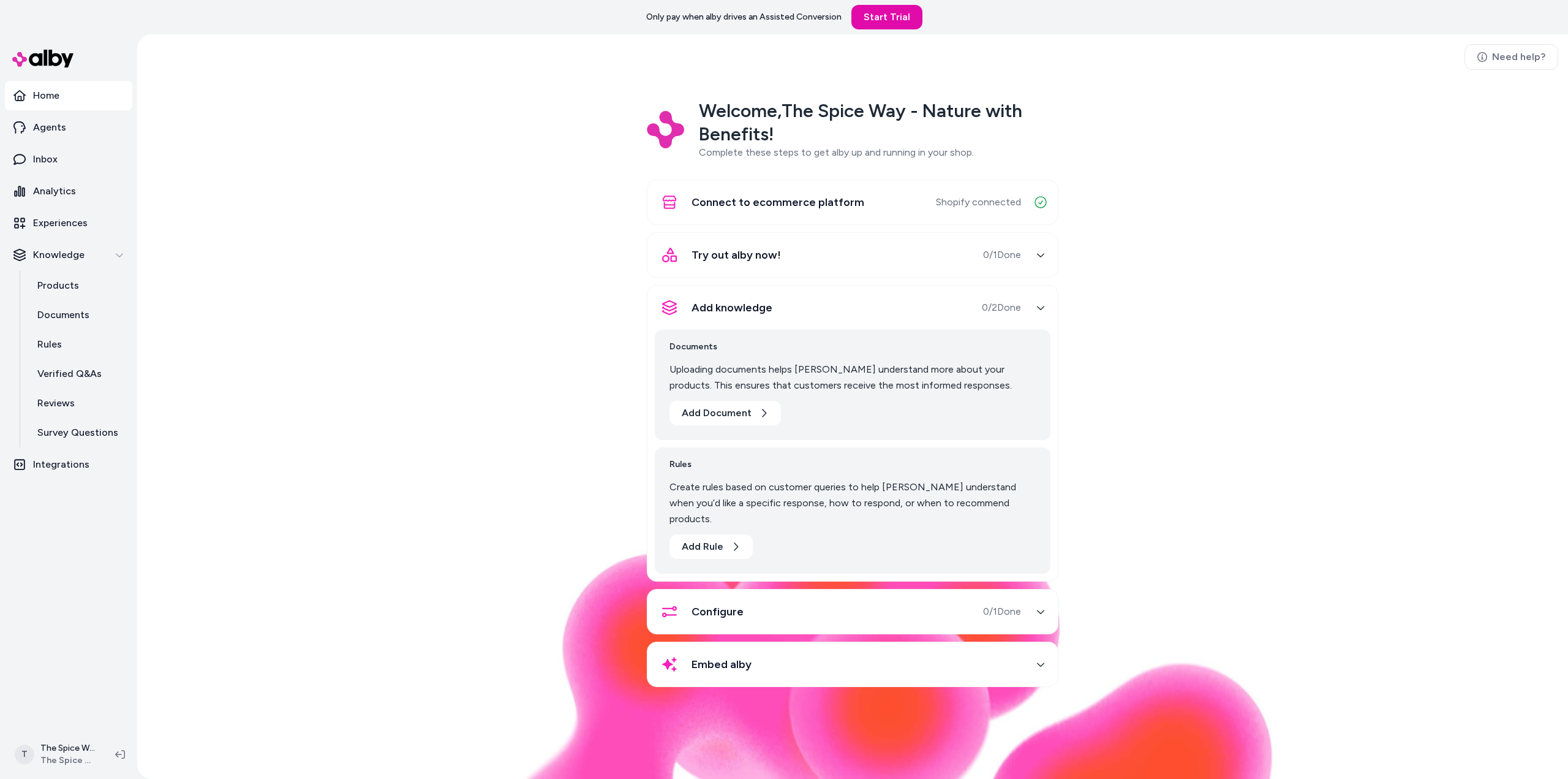
click at [846, 597] on div "Configure 0 / 1 Done" at bounding box center [838, 611] width 366 height 30
